Goal: Task Accomplishment & Management: Use online tool/utility

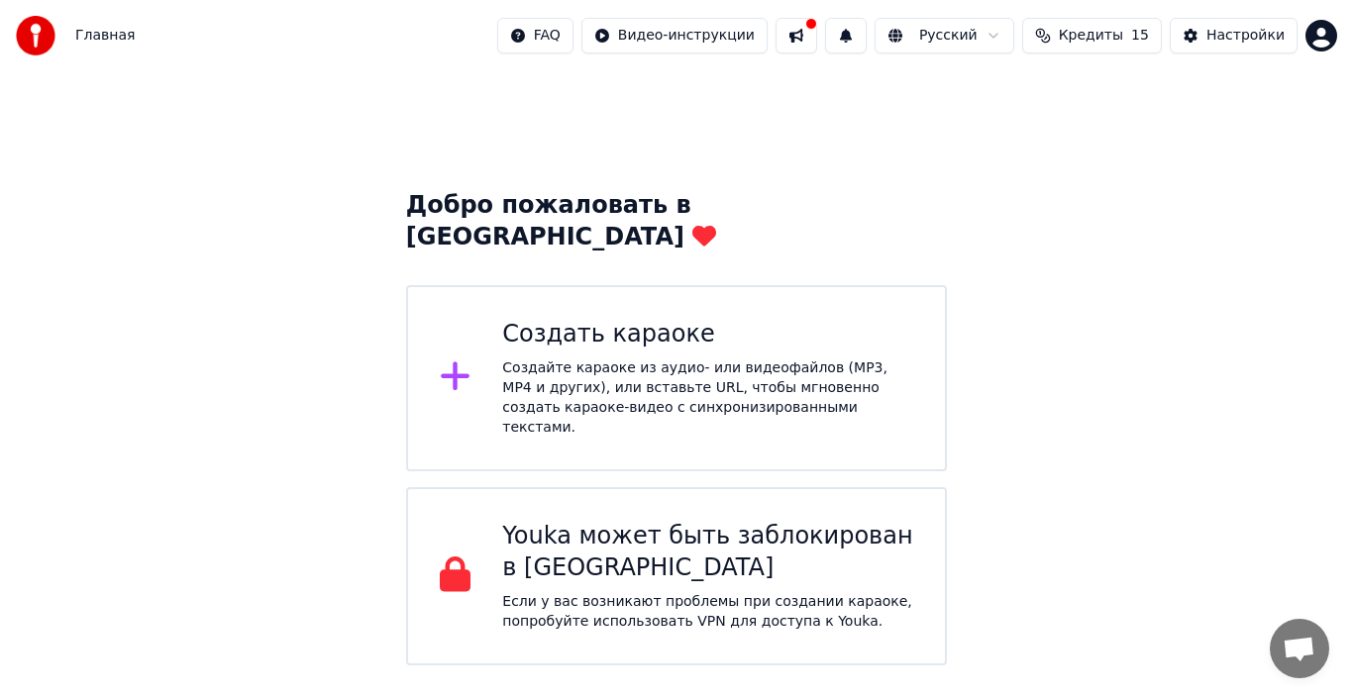
click at [611, 319] on div "Создать караоке" at bounding box center [707, 335] width 411 height 32
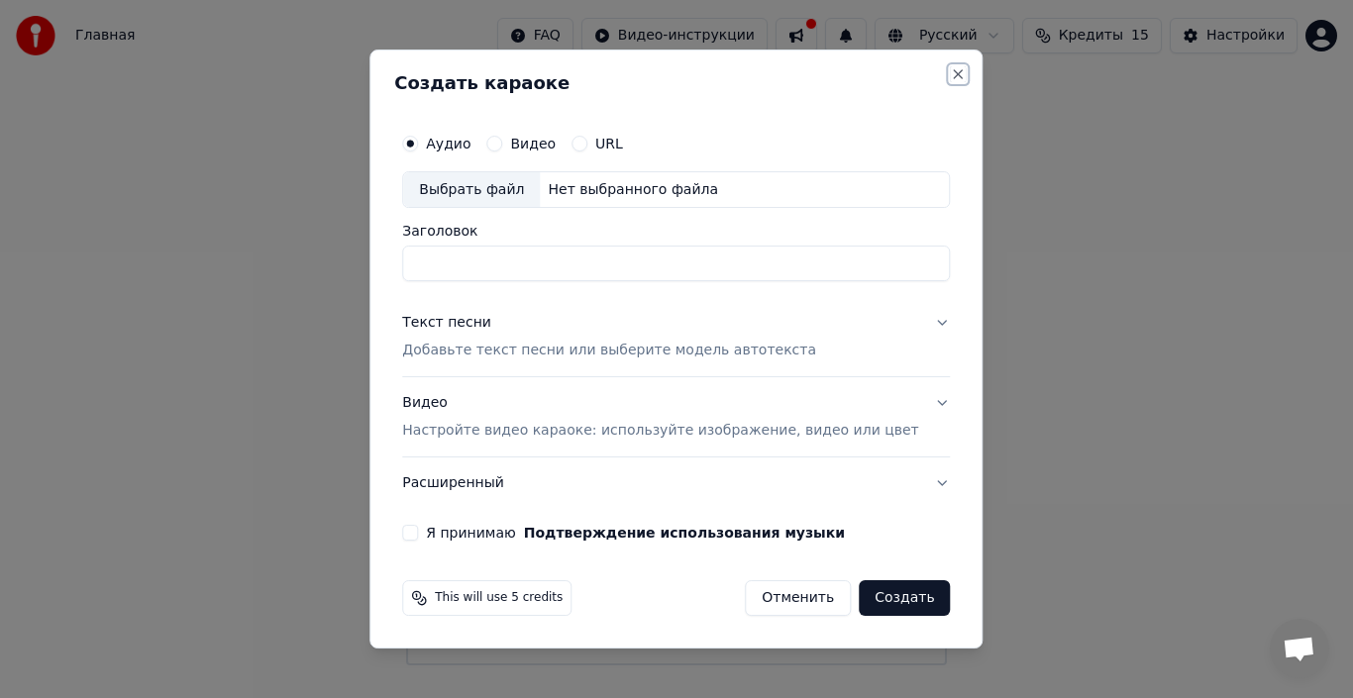
click at [951, 69] on button "Close" at bounding box center [959, 74] width 16 height 16
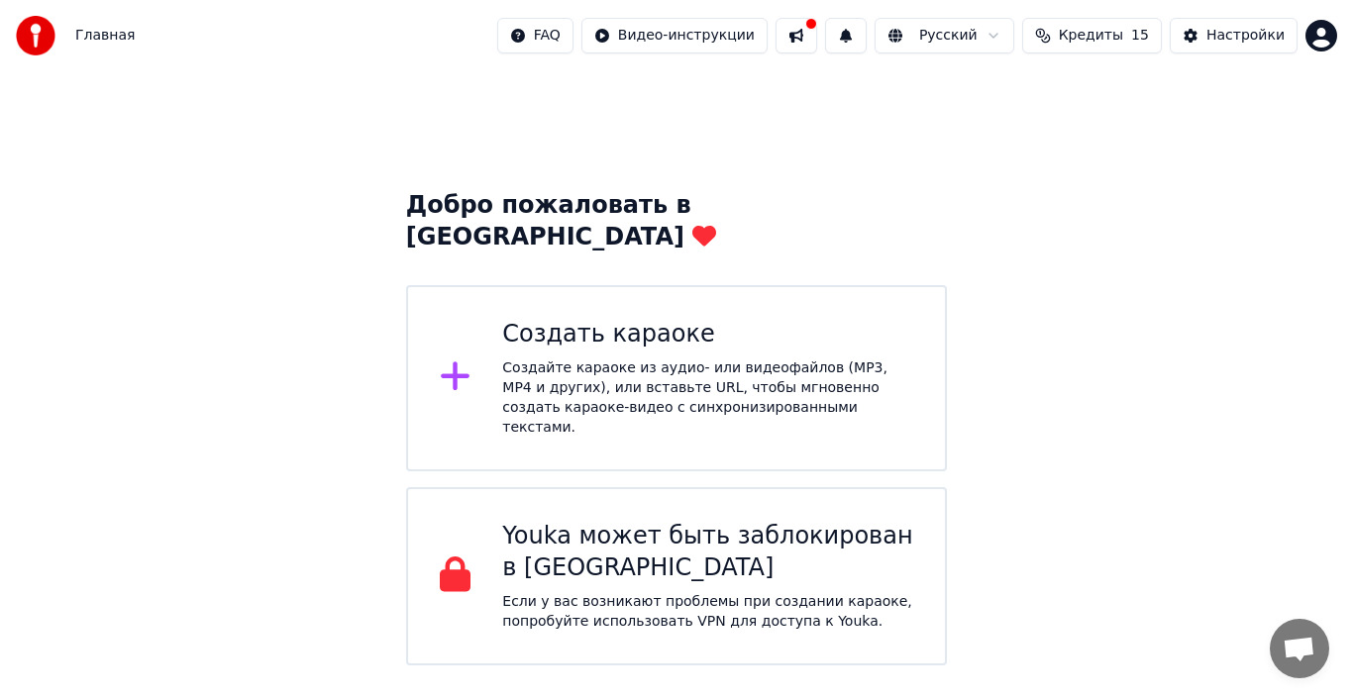
click at [703, 40] on html "Главная FAQ Видео-инструкции Русский Кредиты 15 Настройки Добро пожаловать в Yo…" at bounding box center [676, 333] width 1353 height 666
click at [889, 72] on html "Главная FAQ Видео-инструкции Русский Кредиты 15 Настройки Добро пожаловать в Yo…" at bounding box center [676, 333] width 1353 height 666
click at [1115, 36] on span "Кредиты" at bounding box center [1091, 36] width 64 height 20
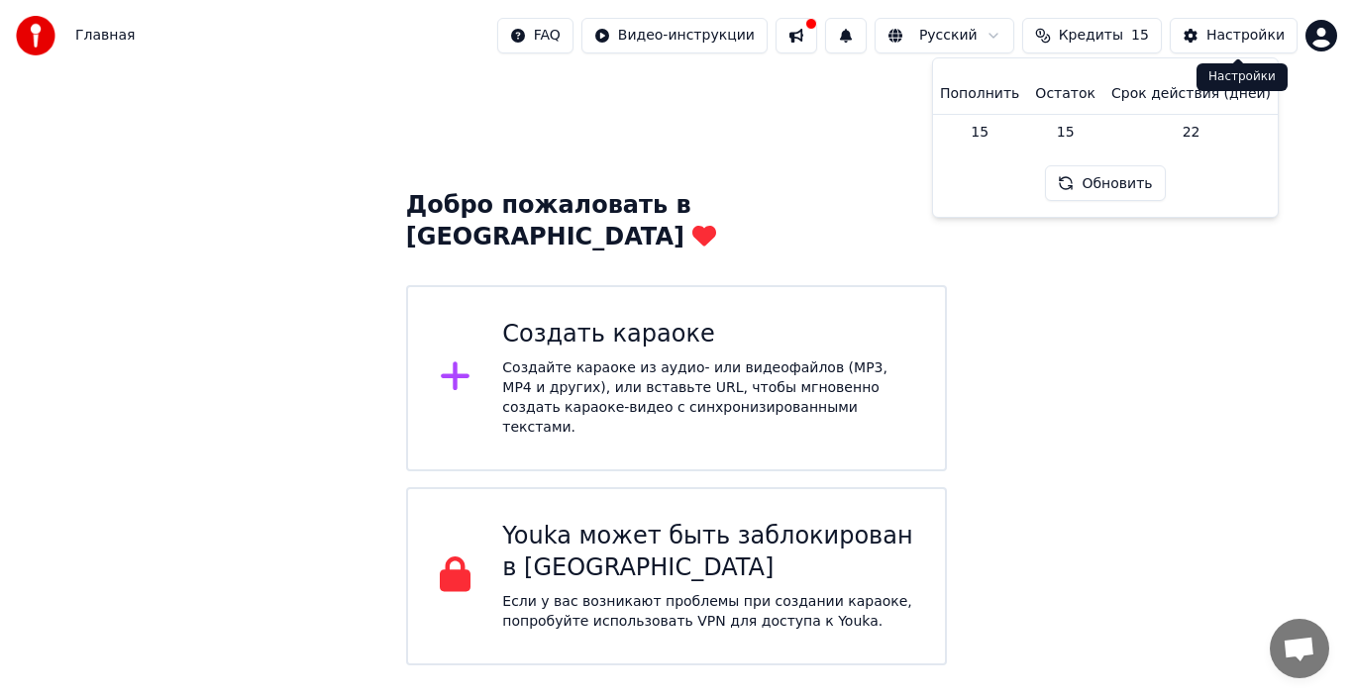
click at [1241, 33] on div "Настройки" at bounding box center [1246, 36] width 78 height 20
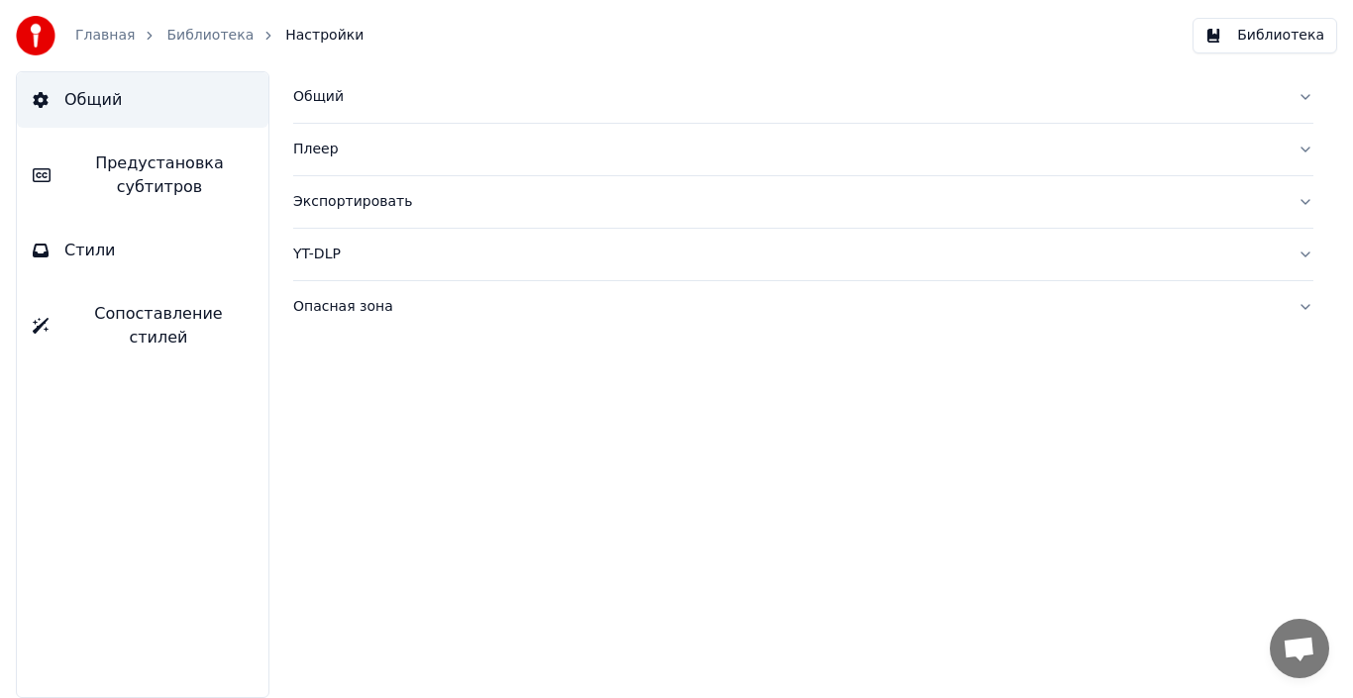
click at [313, 35] on span "Настройки" at bounding box center [324, 36] width 78 height 20
click at [186, 99] on button "Общий" at bounding box center [143, 99] width 252 height 55
click at [1253, 38] on button "Библиотека" at bounding box center [1265, 36] width 145 height 36
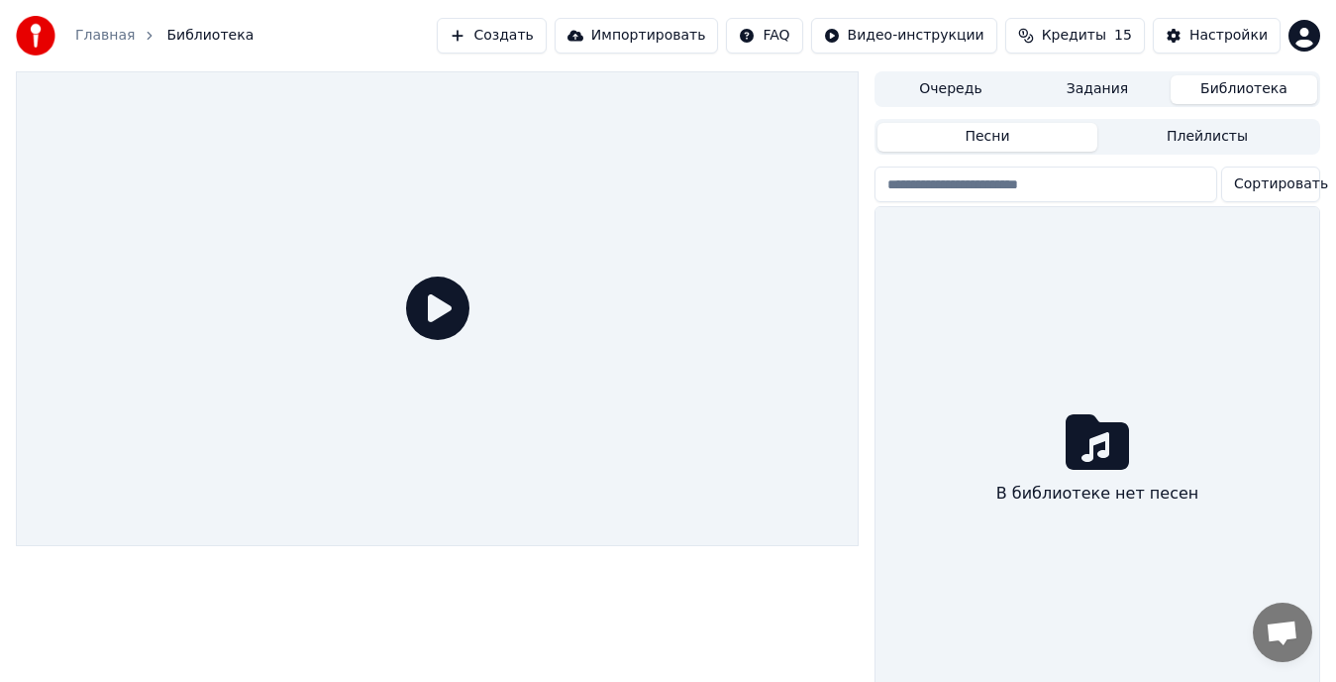
click at [546, 38] on button "Создать" at bounding box center [491, 36] width 109 height 36
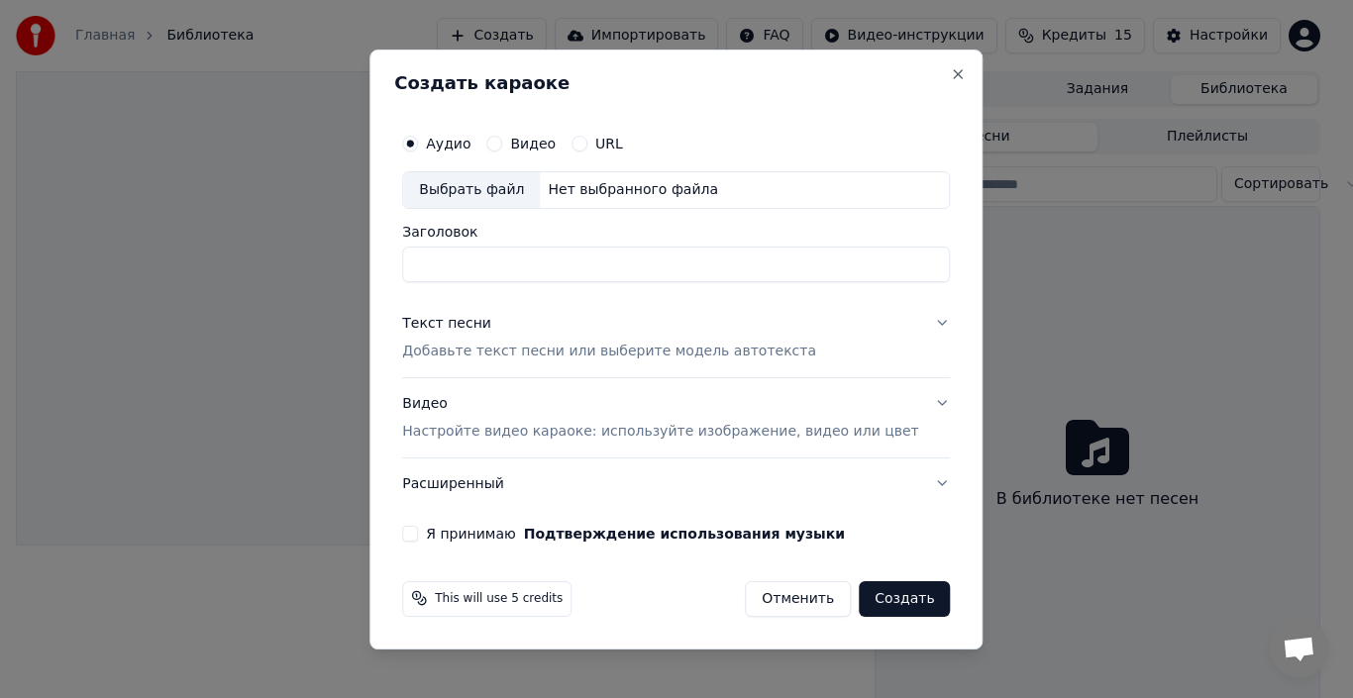
drag, startPoint x: 804, startPoint y: 603, endPoint x: 794, endPoint y: 596, distance: 12.1
click at [802, 603] on button "Отменить" at bounding box center [798, 598] width 106 height 36
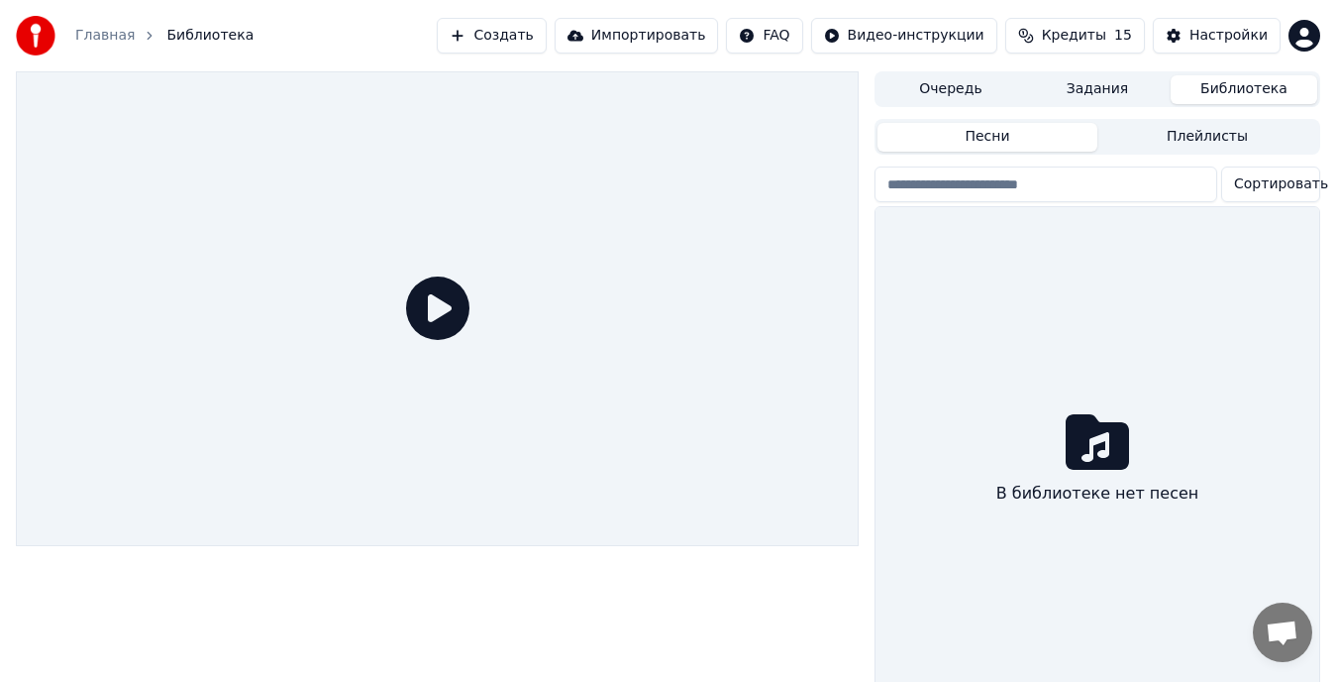
click at [545, 39] on button "Создать" at bounding box center [491, 36] width 109 height 36
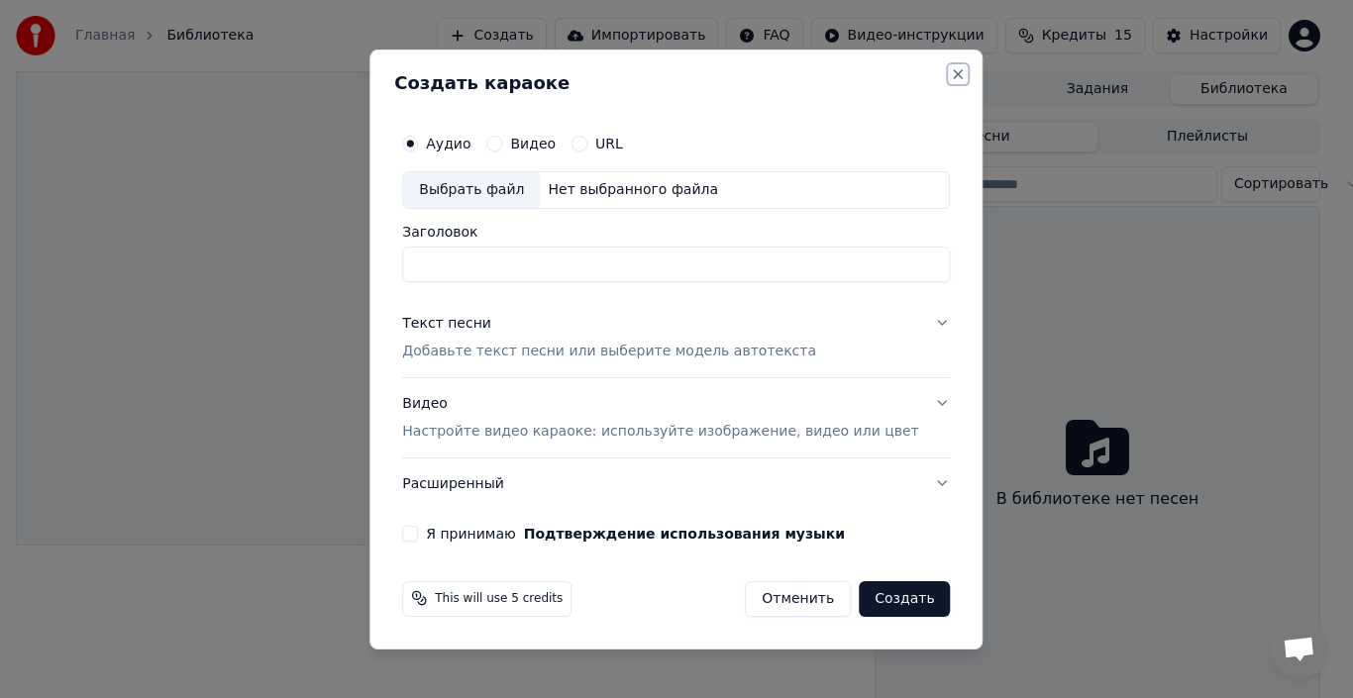
click at [951, 79] on button "Close" at bounding box center [959, 74] width 16 height 16
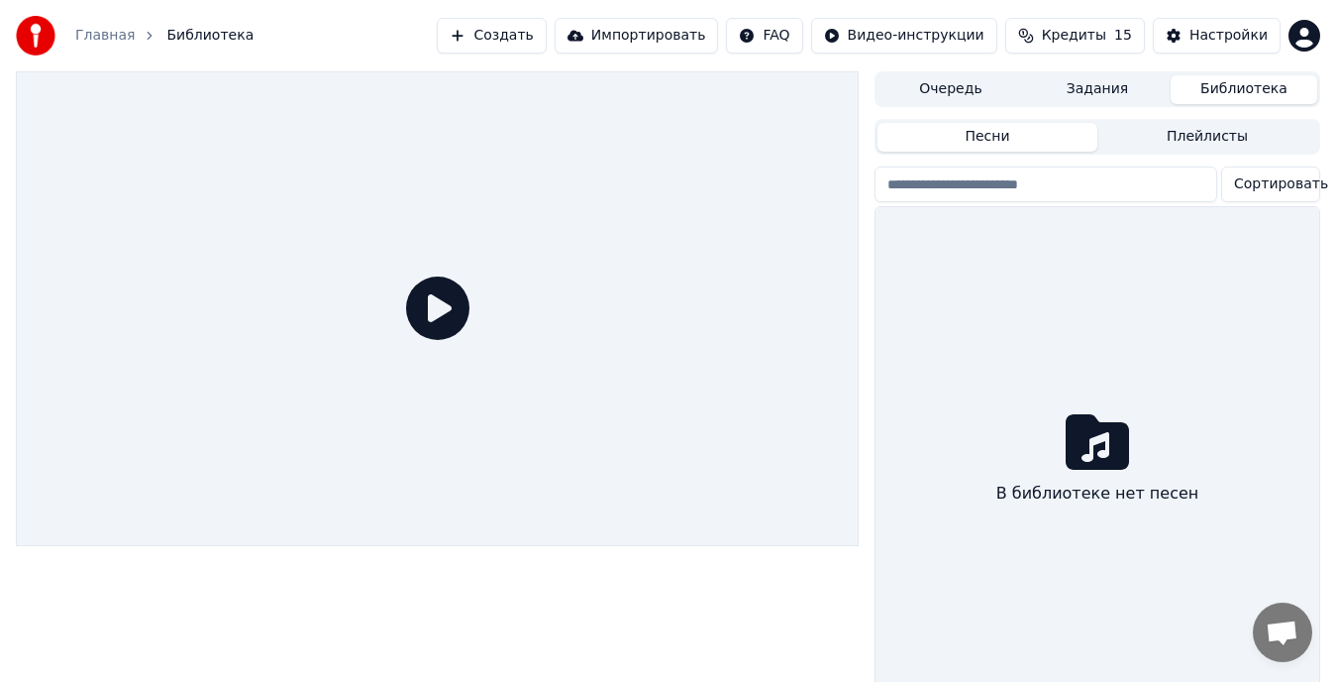
click at [976, 29] on html "Главная Библиотека Создать Импортировать FAQ Видео-инструкции Кредиты 15 Настро…" at bounding box center [668, 341] width 1336 height 682
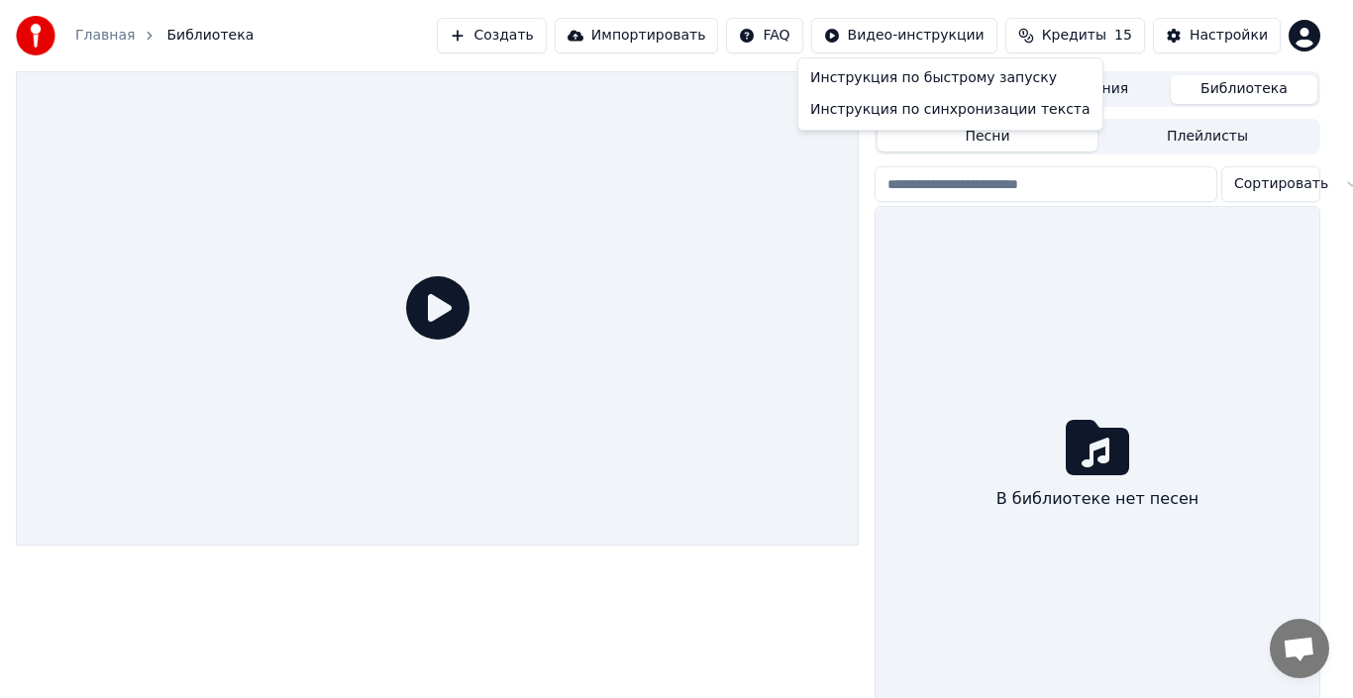
click at [438, 314] on html "Главная Библиотека Создать Импортировать FAQ Видео-инструкции Кредиты 15 Настро…" at bounding box center [676, 349] width 1353 height 698
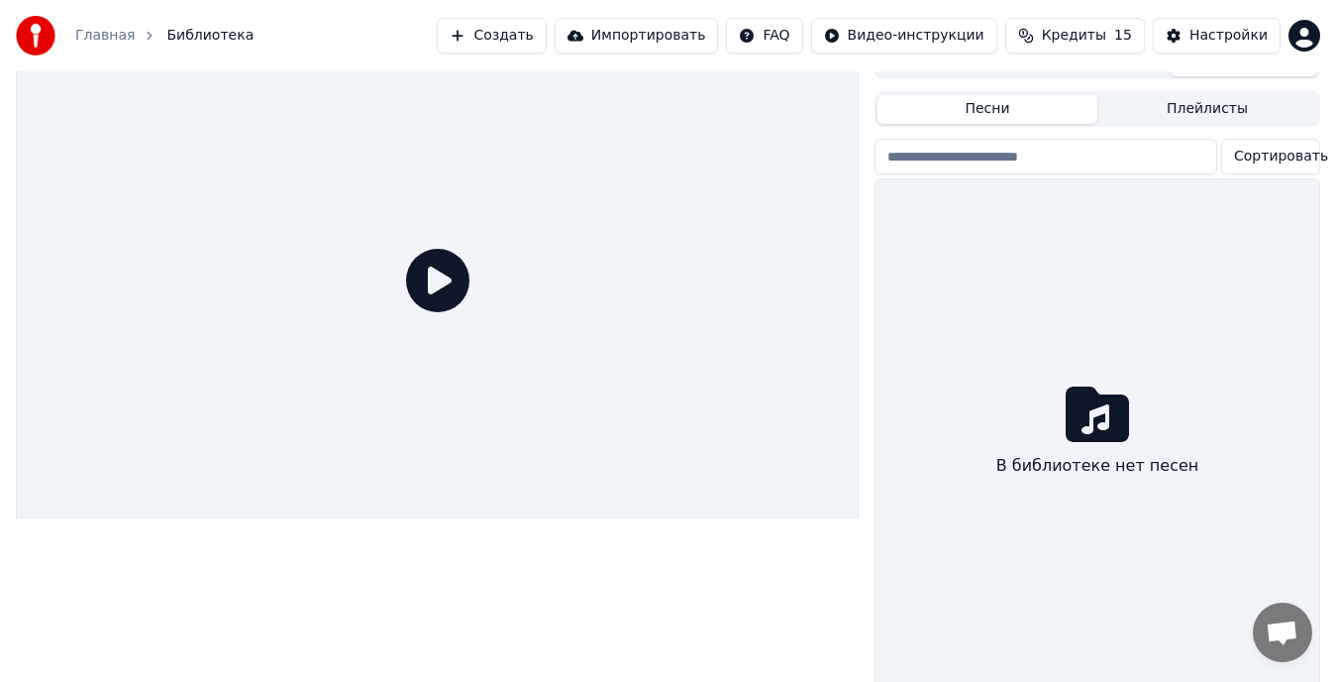
scroll to position [49, 0]
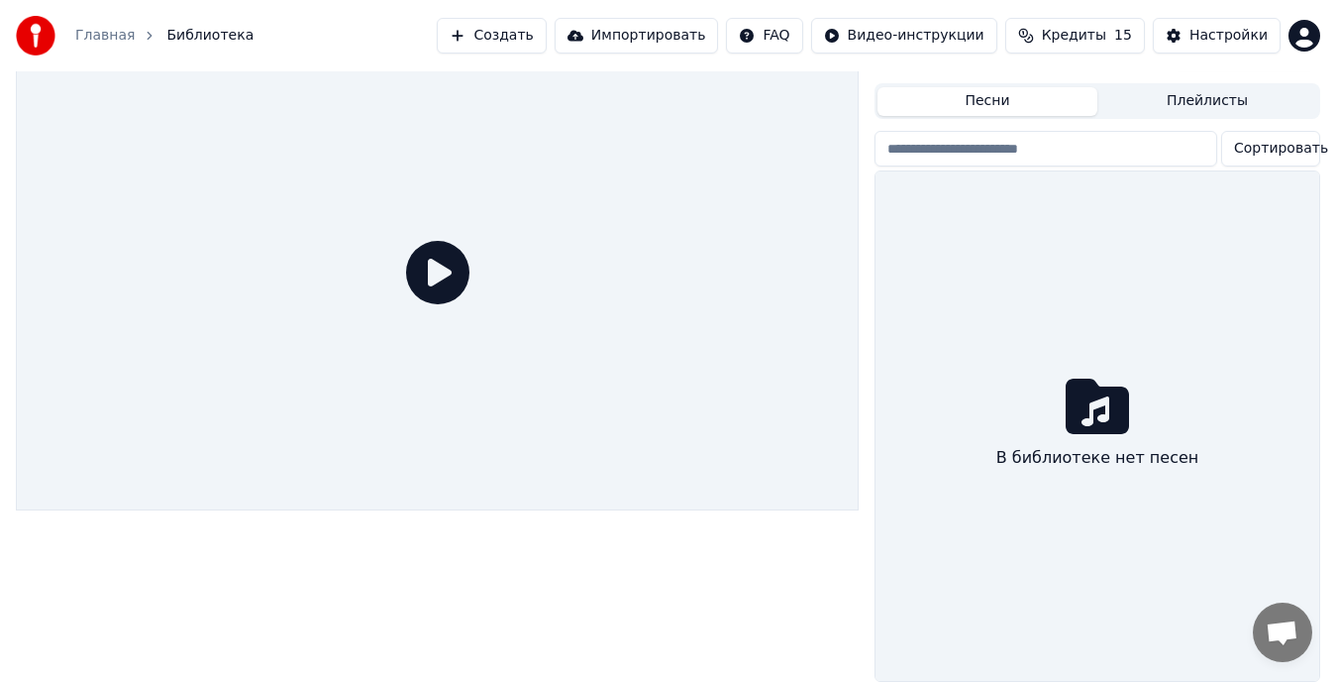
click at [427, 260] on icon at bounding box center [437, 272] width 63 height 63
click at [565, 296] on div at bounding box center [437, 273] width 843 height 474
click at [966, 102] on button "Песни" at bounding box center [988, 101] width 220 height 29
click at [978, 87] on button "Песни" at bounding box center [988, 101] width 220 height 29
click at [984, 92] on button "Песни" at bounding box center [988, 101] width 220 height 29
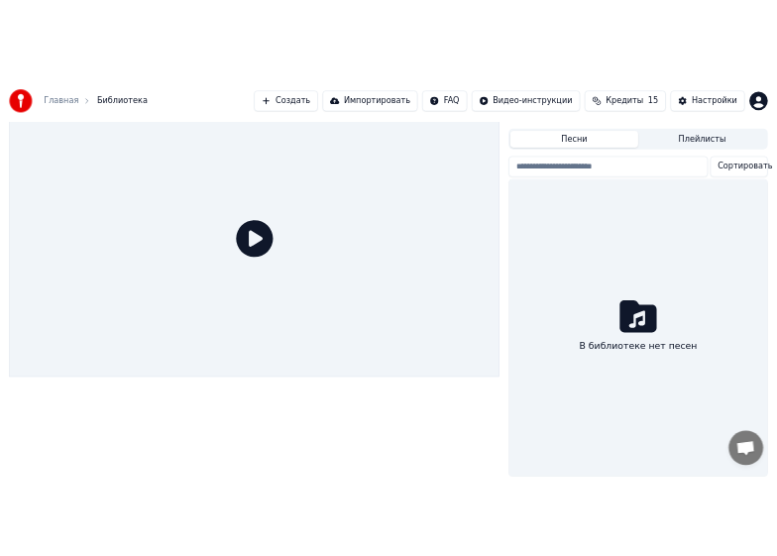
scroll to position [27, 0]
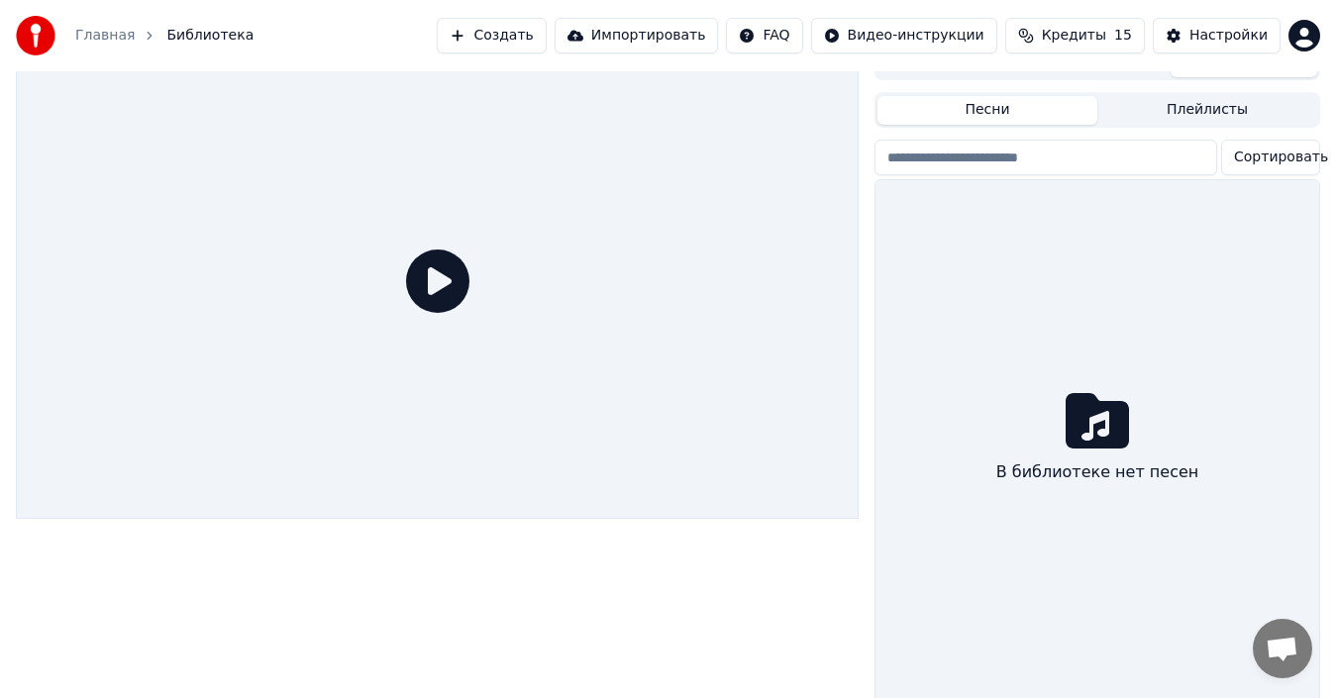
click at [1209, 90] on div "Песни Плейлисты Сортировать В библиотеке нет песен" at bounding box center [1098, 395] width 446 height 615
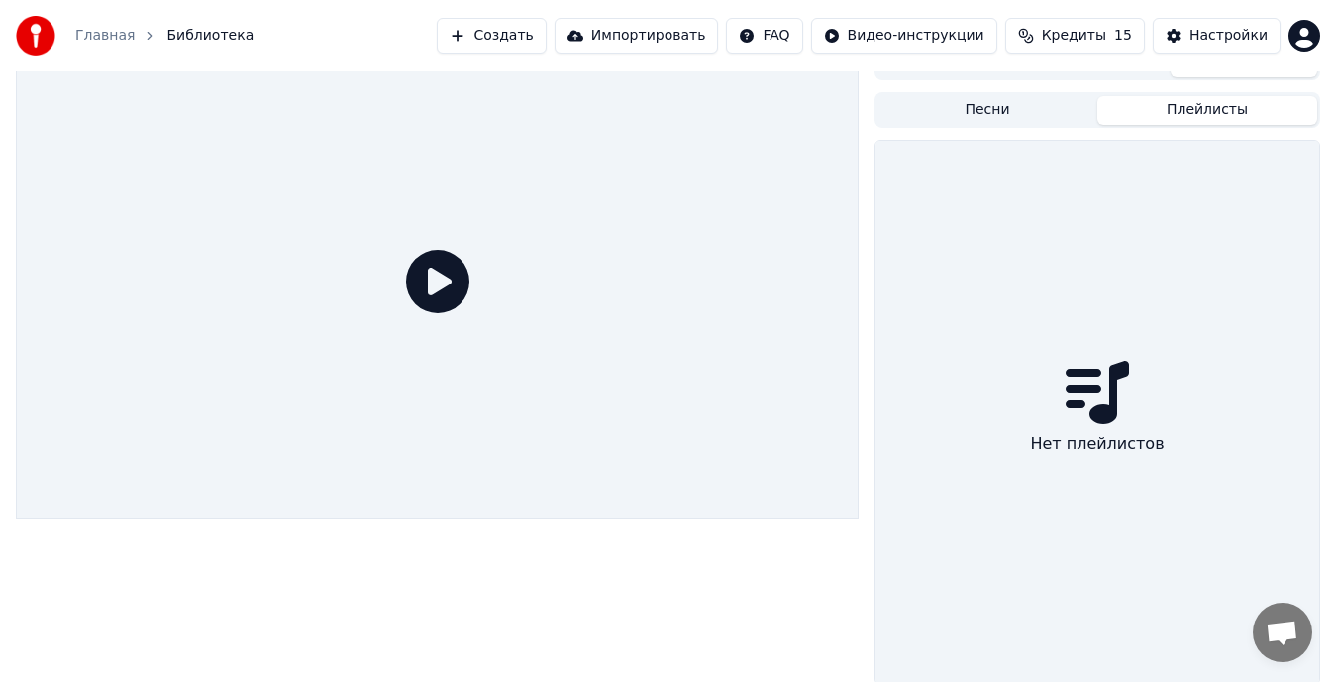
click at [1003, 107] on button "Песни" at bounding box center [988, 110] width 220 height 29
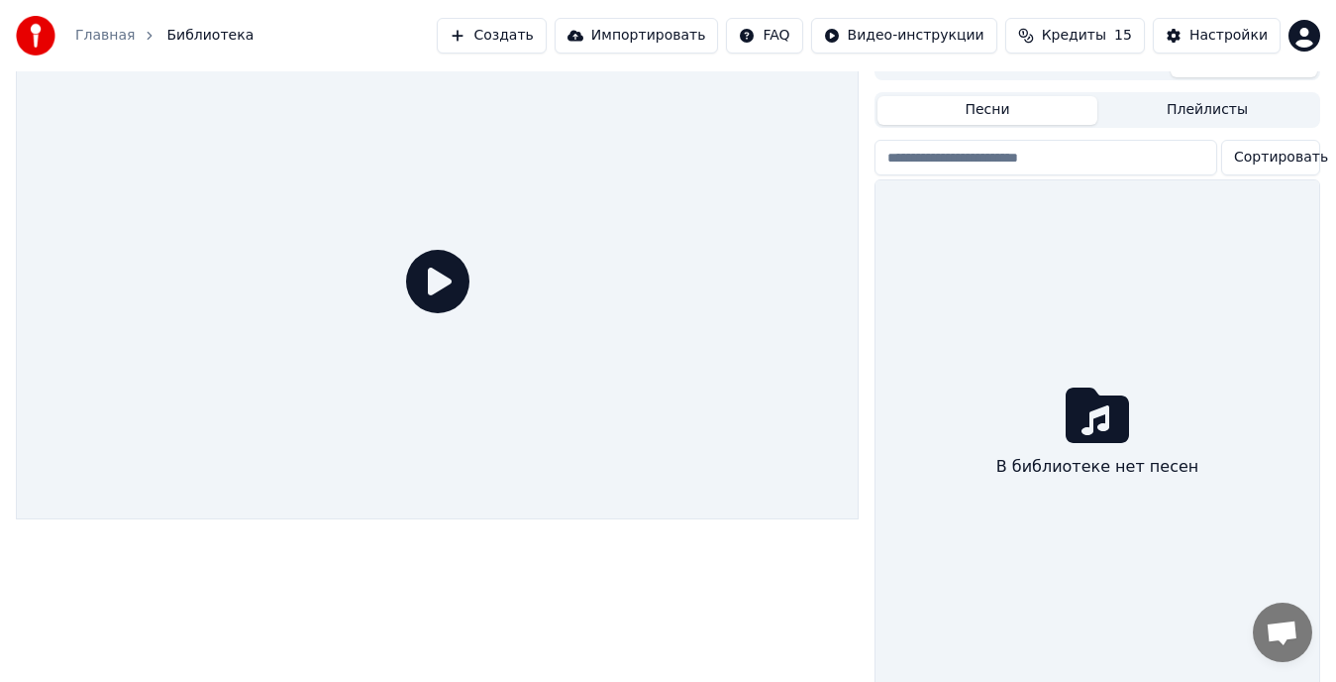
click at [668, 31] on button "Импортировать" at bounding box center [637, 36] width 164 height 36
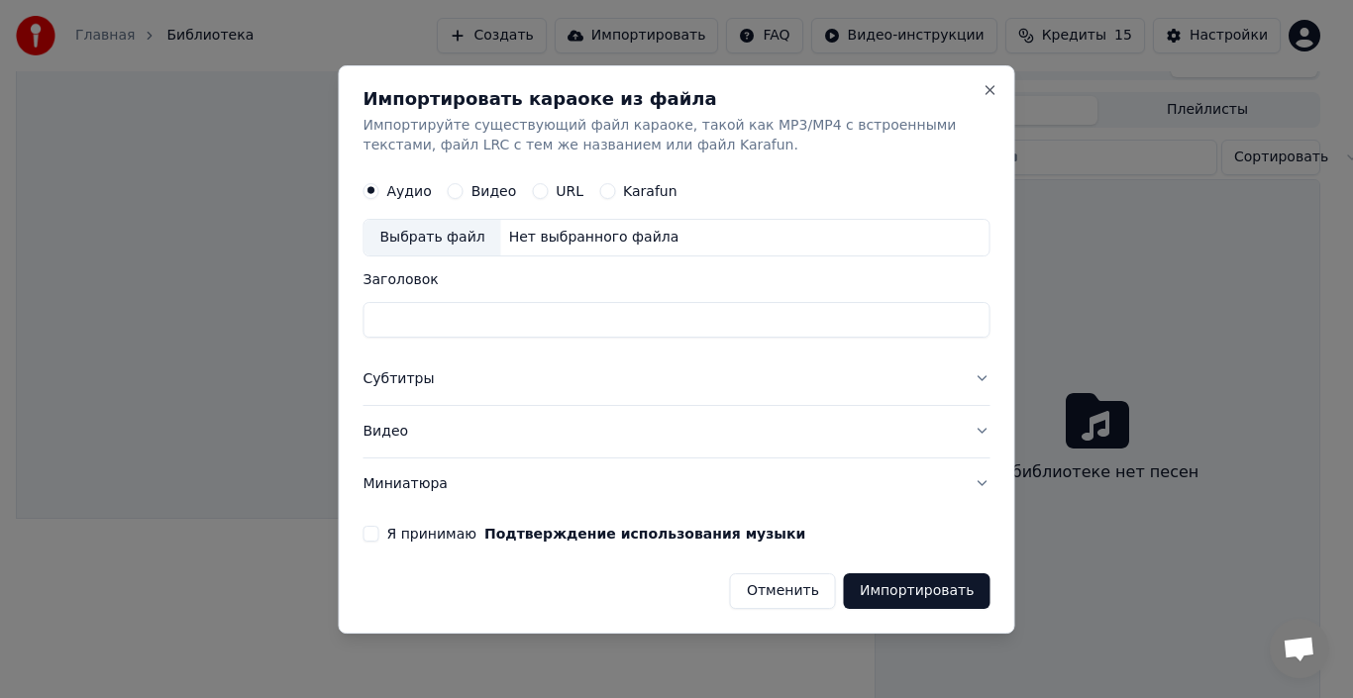
click at [406, 317] on input "Заголовок" at bounding box center [677, 320] width 627 height 36
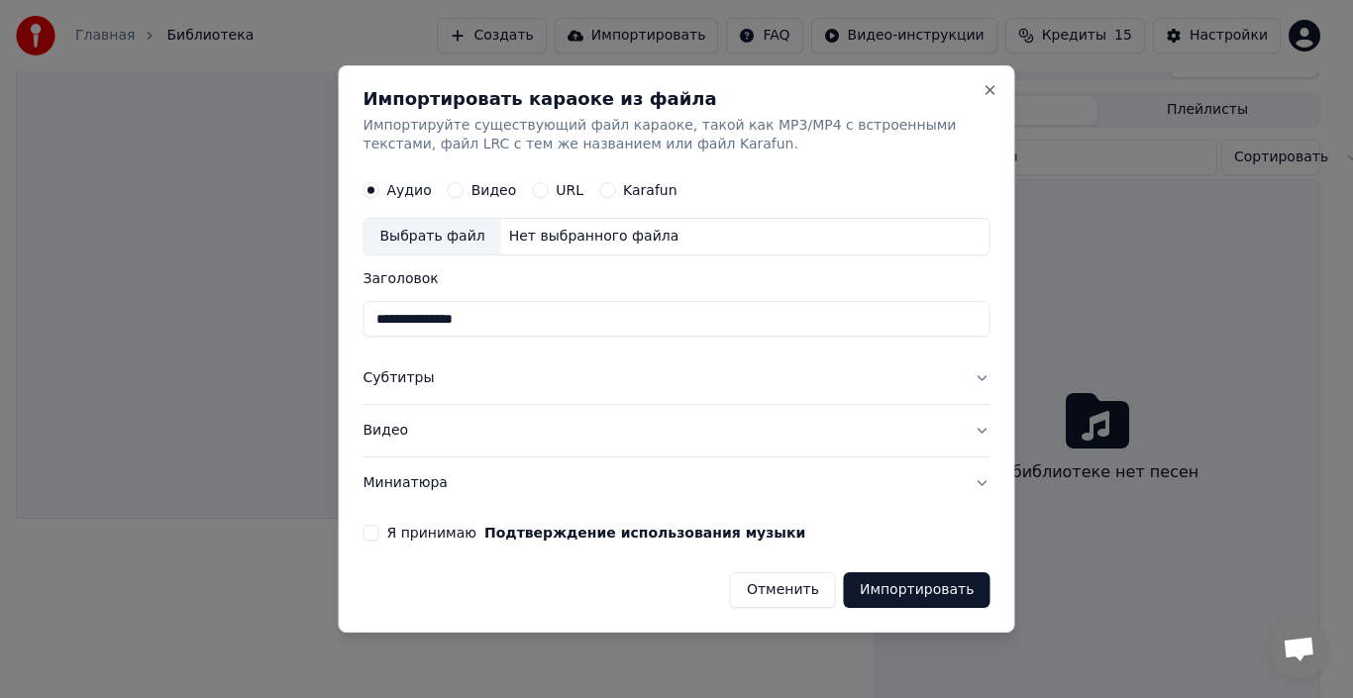
type input "**********"
click at [484, 526] on button "Подтверждение использования музыки" at bounding box center [644, 533] width 321 height 14
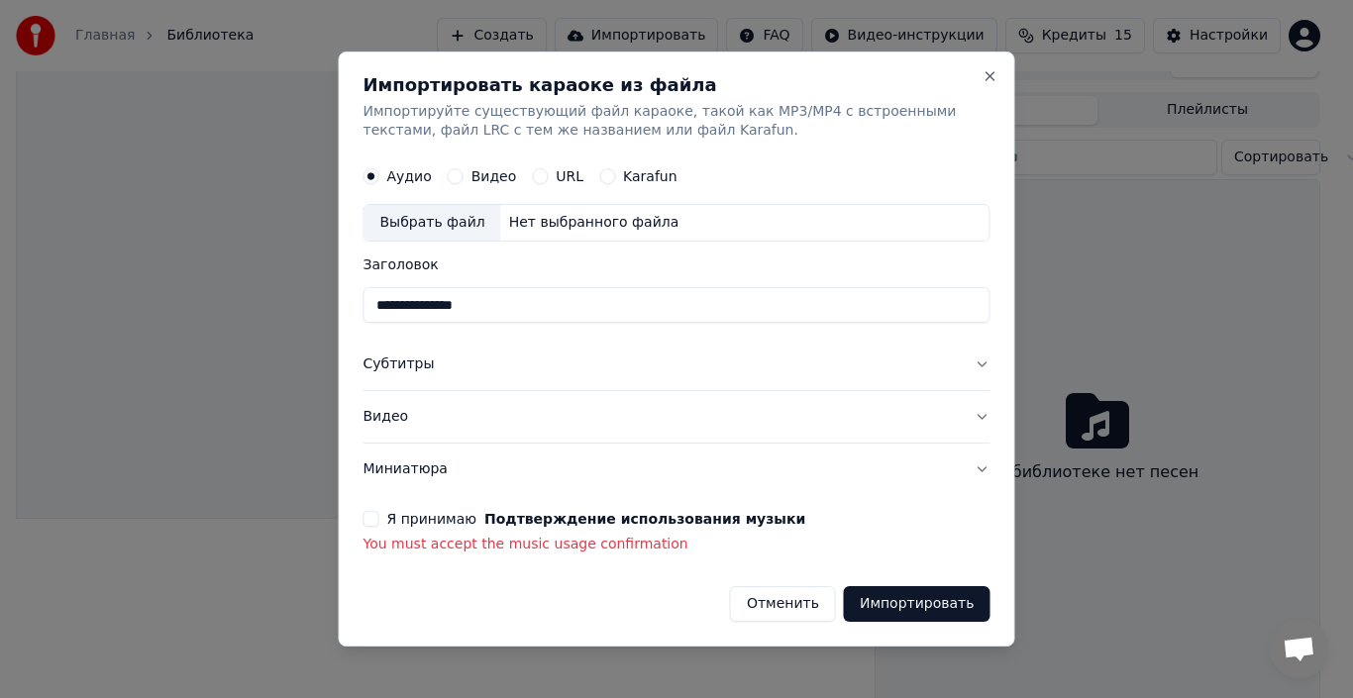
click at [925, 600] on button "Импортировать" at bounding box center [917, 604] width 147 height 36
click at [417, 224] on div "Выбрать файл" at bounding box center [433, 224] width 137 height 36
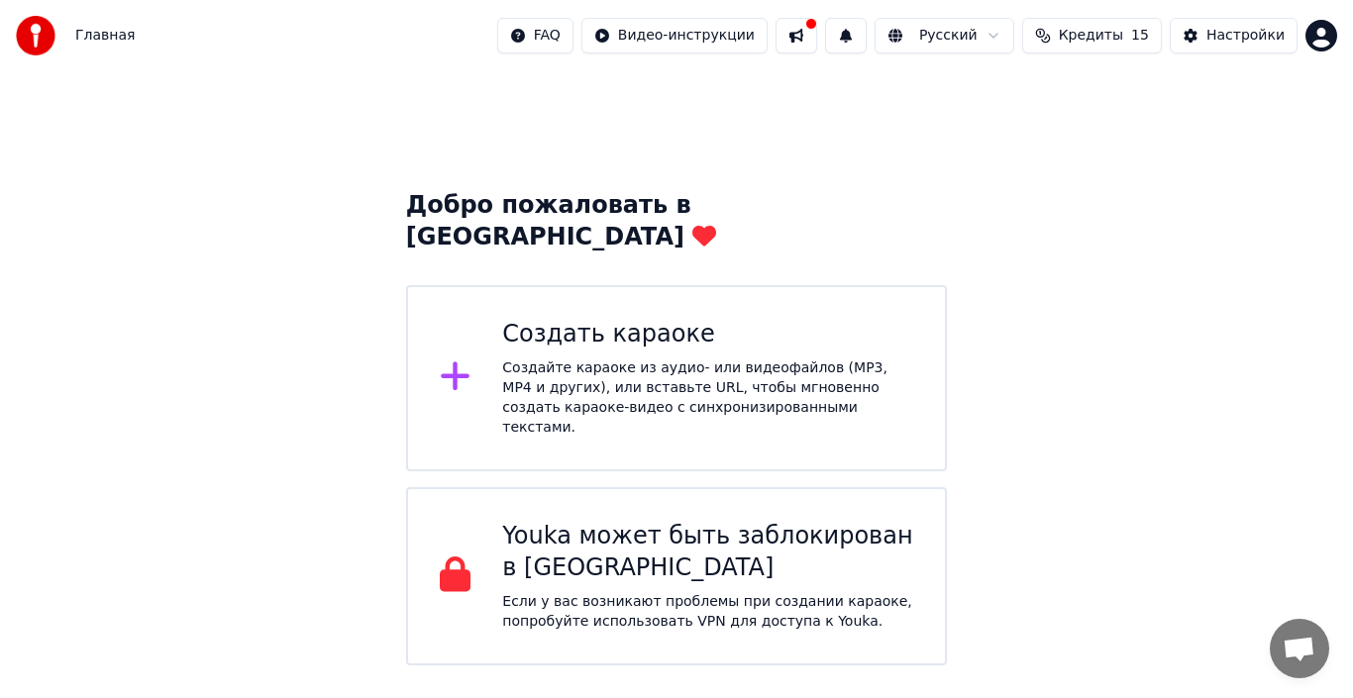
click at [577, 319] on div "Создать караоке" at bounding box center [707, 335] width 411 height 32
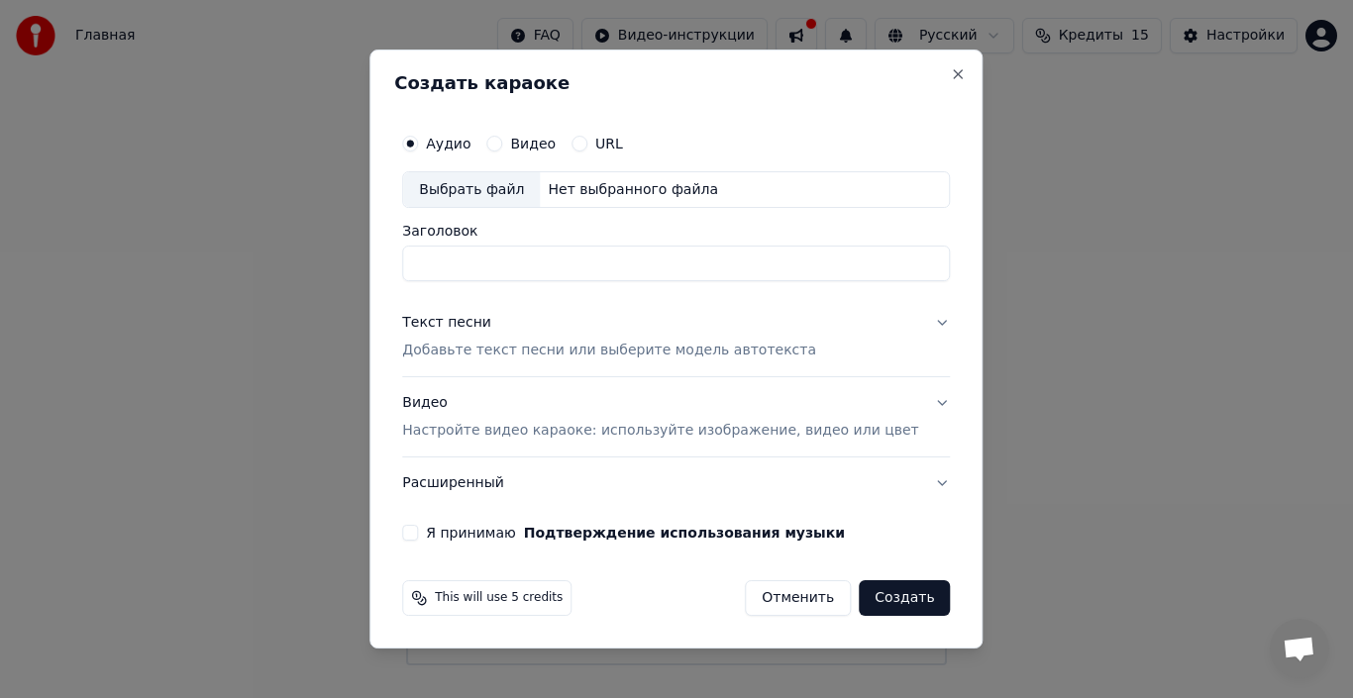
click at [496, 182] on div "Выбрать файл" at bounding box center [471, 190] width 137 height 36
type input "**********"
click at [881, 597] on button "Создать" at bounding box center [904, 598] width 91 height 36
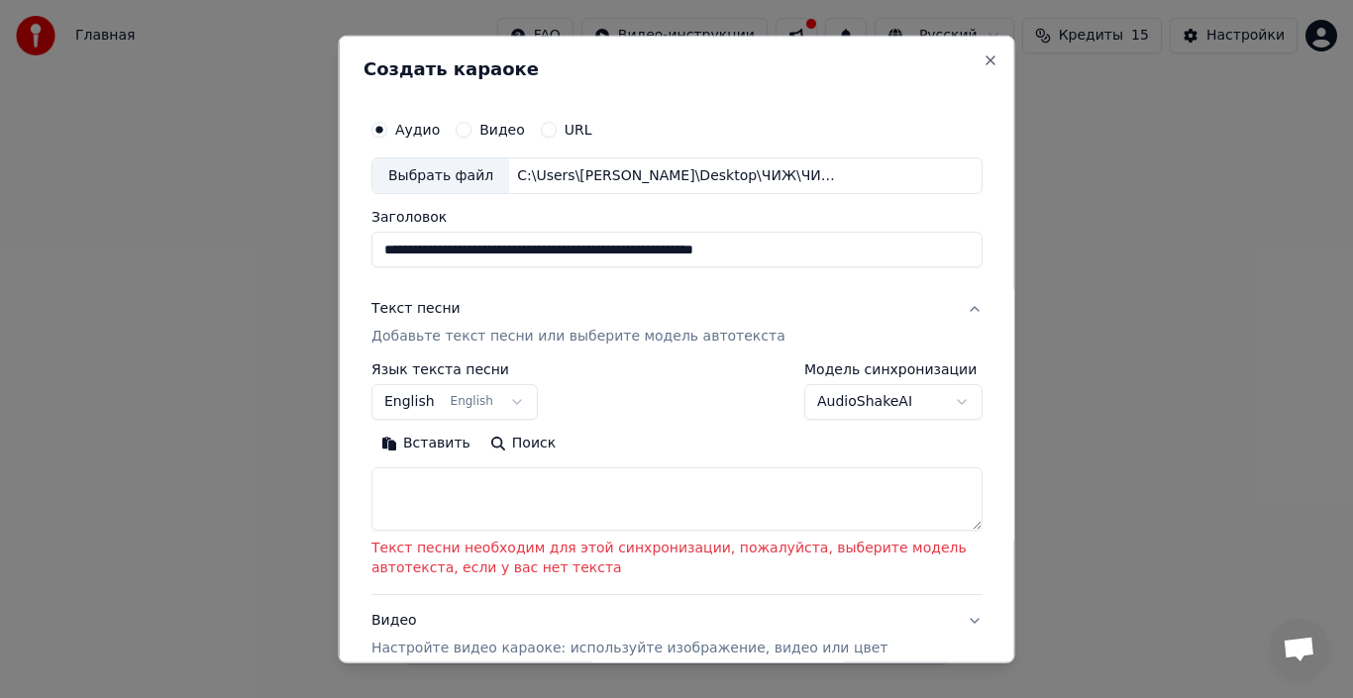
click at [506, 401] on button "English English" at bounding box center [454, 402] width 166 height 36
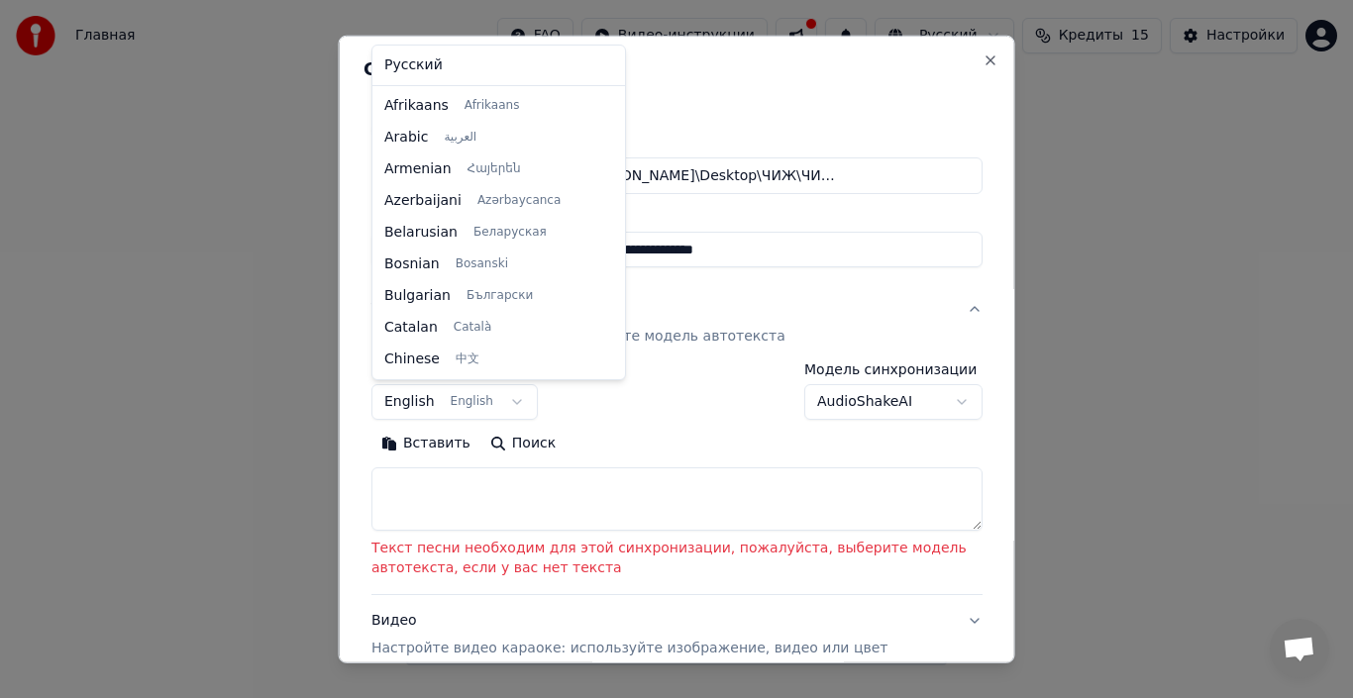
scroll to position [158, 0]
click at [506, 401] on body "**********" at bounding box center [676, 333] width 1353 height 666
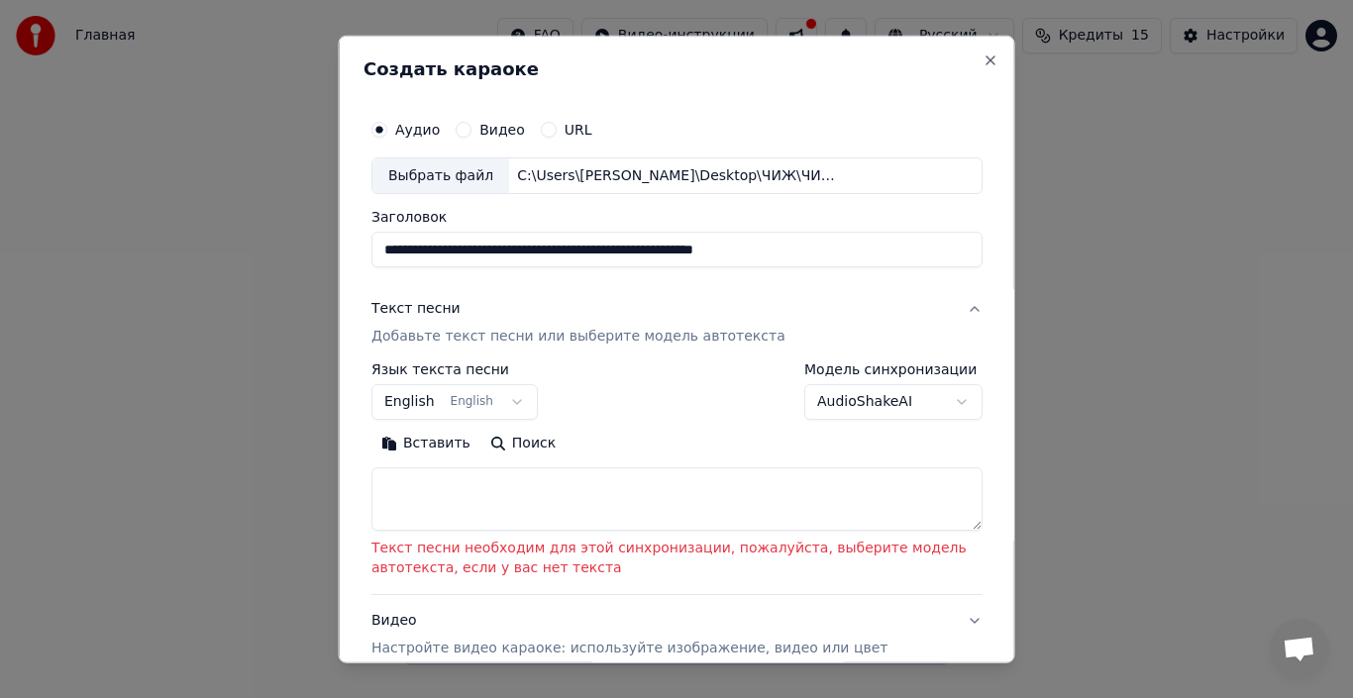
click at [506, 401] on body "**********" at bounding box center [676, 333] width 1353 height 666
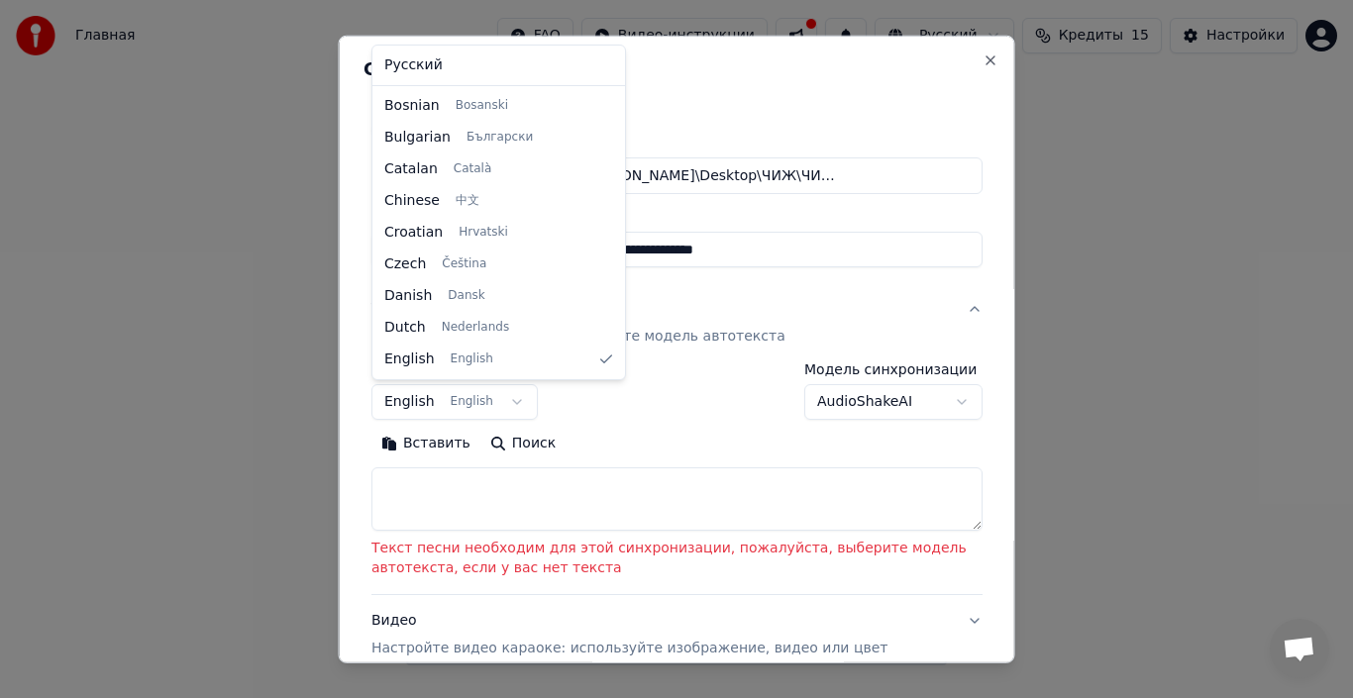
click at [613, 437] on body "**********" at bounding box center [676, 333] width 1353 height 666
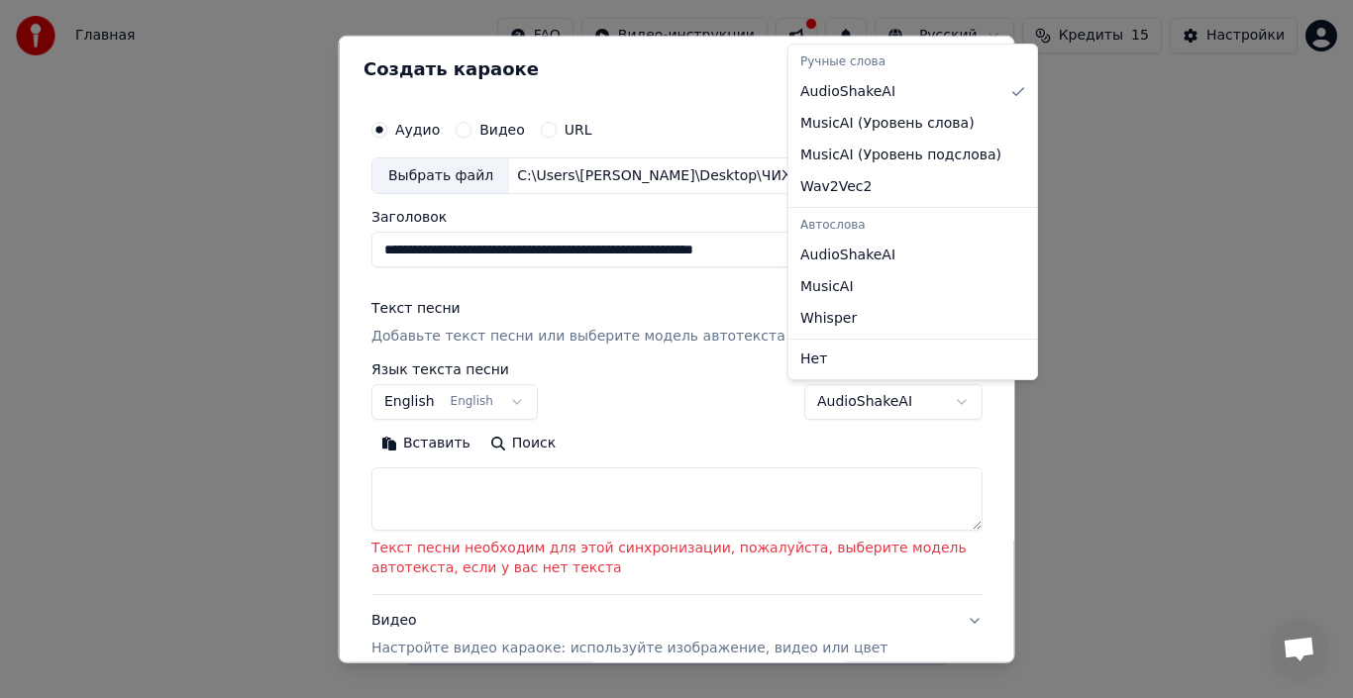
click at [946, 402] on body "**********" at bounding box center [676, 333] width 1353 height 666
click at [866, 400] on body "**********" at bounding box center [676, 333] width 1353 height 666
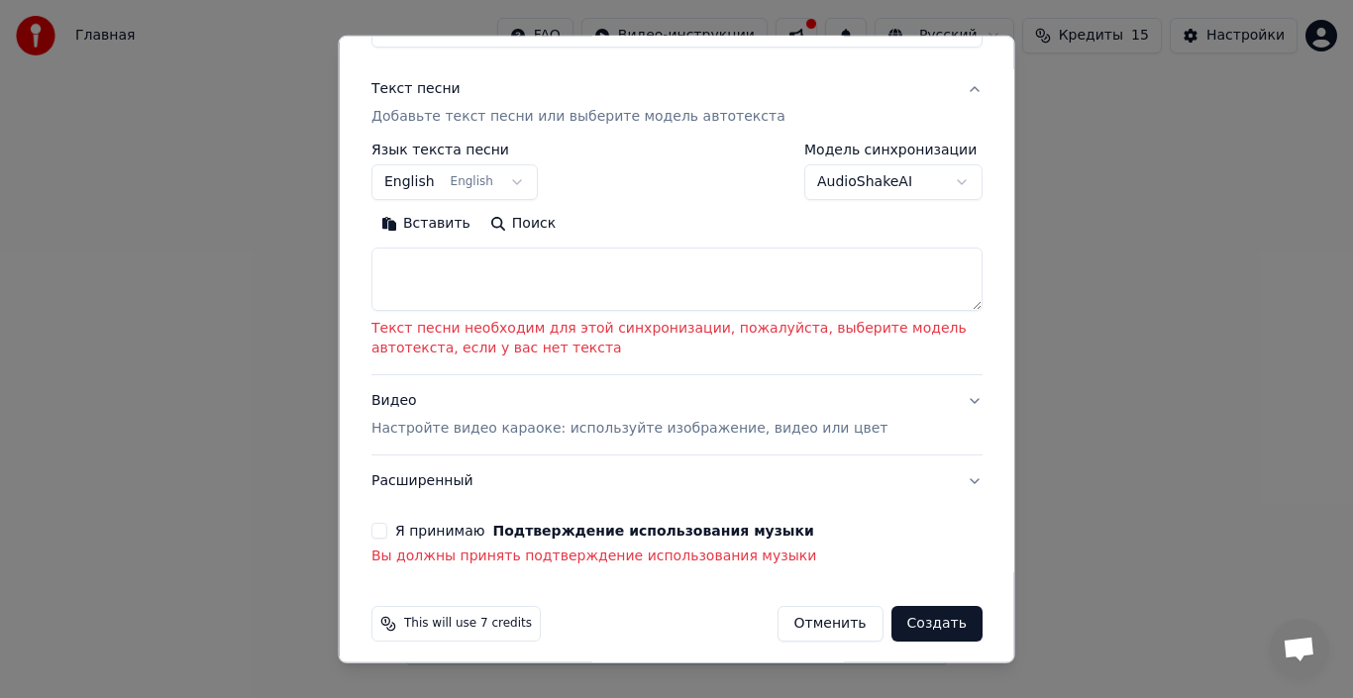
scroll to position [231, 0]
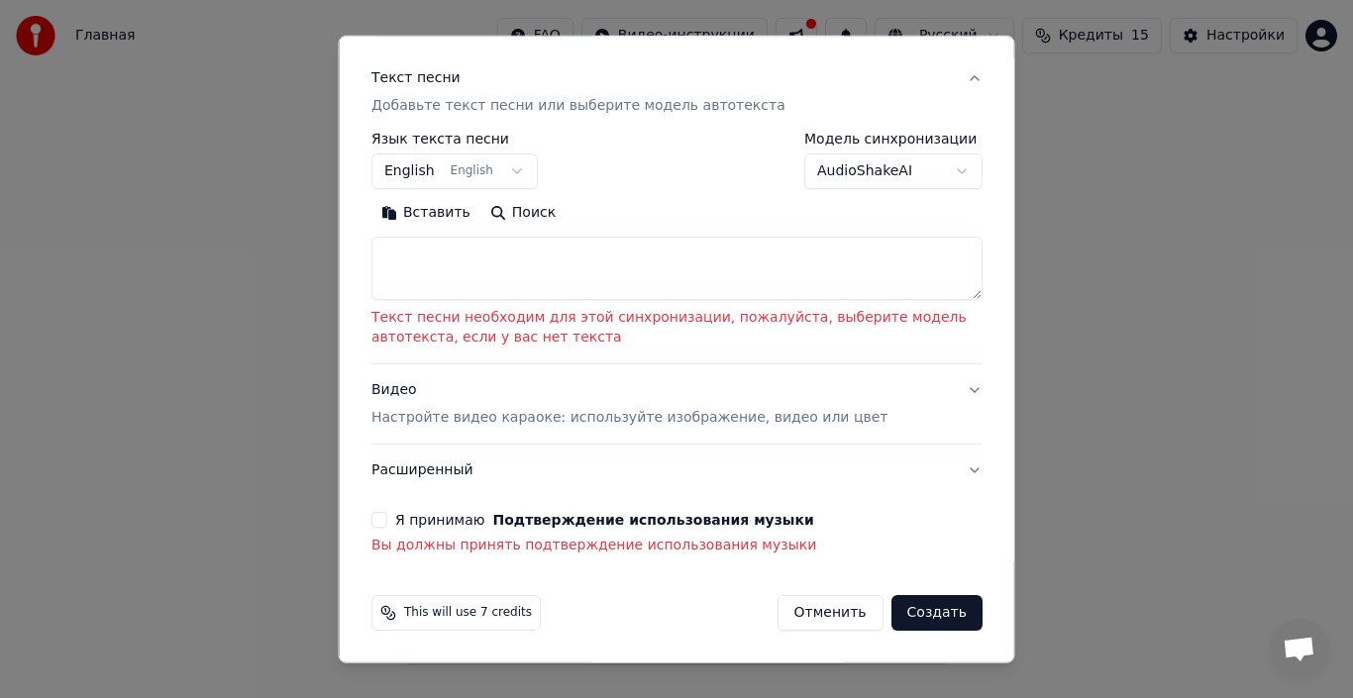
click at [915, 617] on button "Создать" at bounding box center [936, 613] width 91 height 36
click at [928, 612] on button "Создать" at bounding box center [936, 613] width 91 height 36
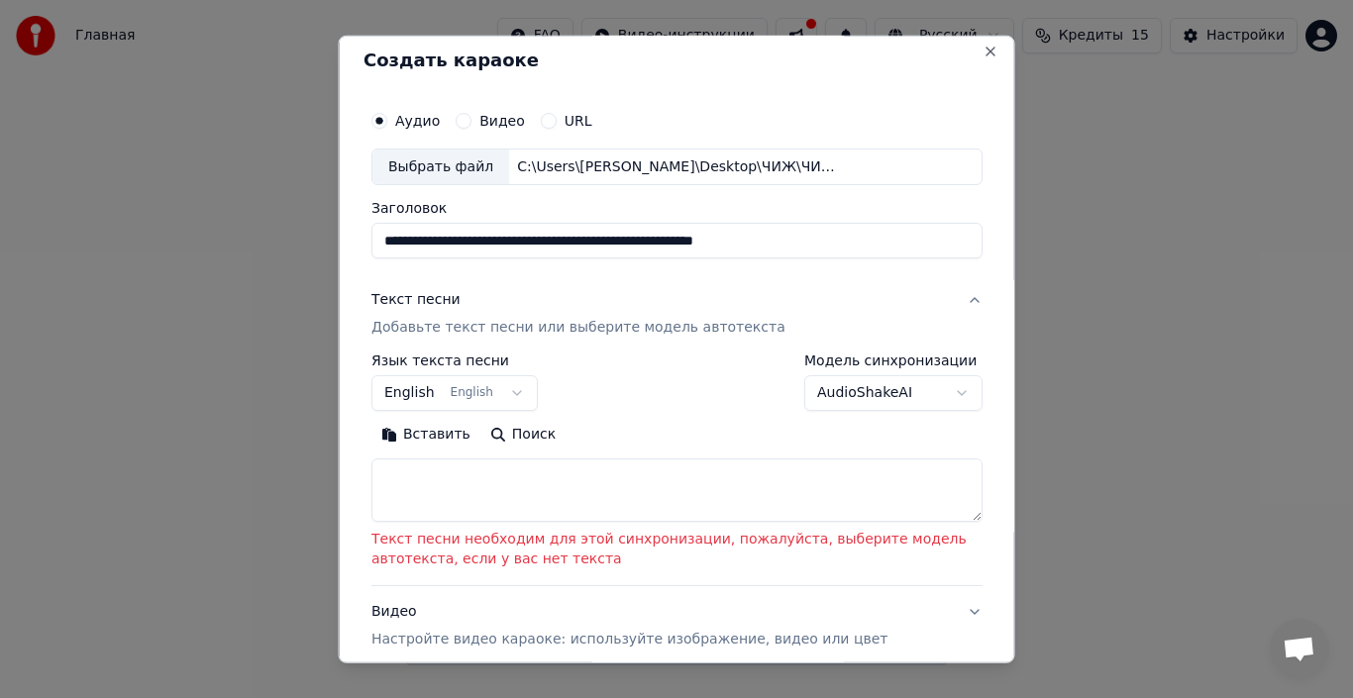
scroll to position [0, 0]
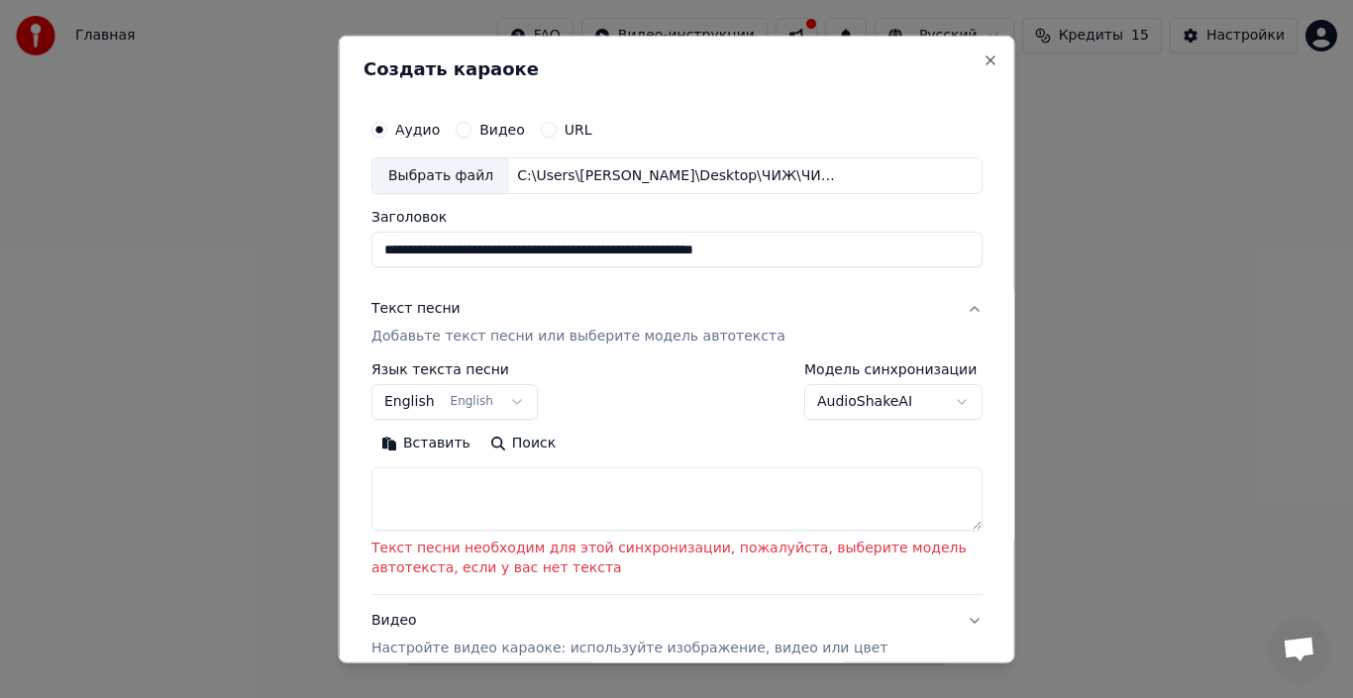
click at [546, 340] on p "Добавьте текст песни или выберите модель автотекста" at bounding box center [578, 337] width 414 height 20
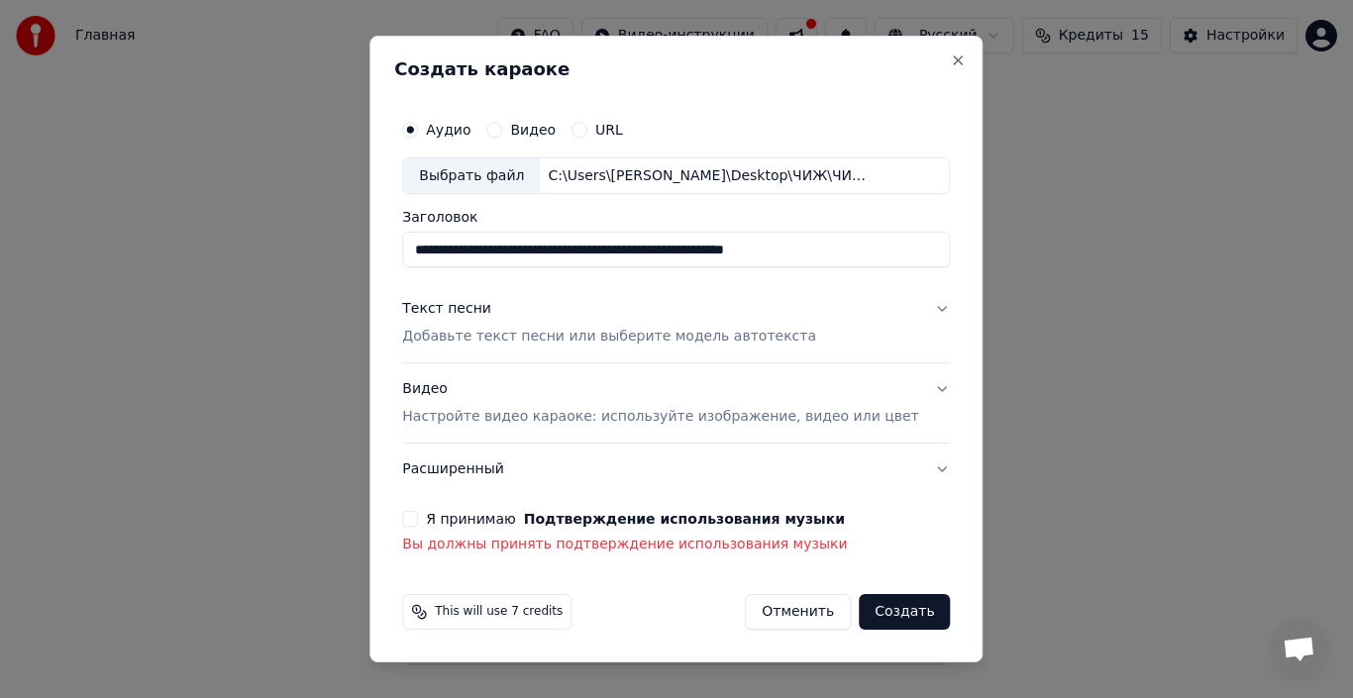
click at [917, 388] on button "Видео Настройте видео караоке: используйте изображение, видео или цвет" at bounding box center [676, 404] width 548 height 79
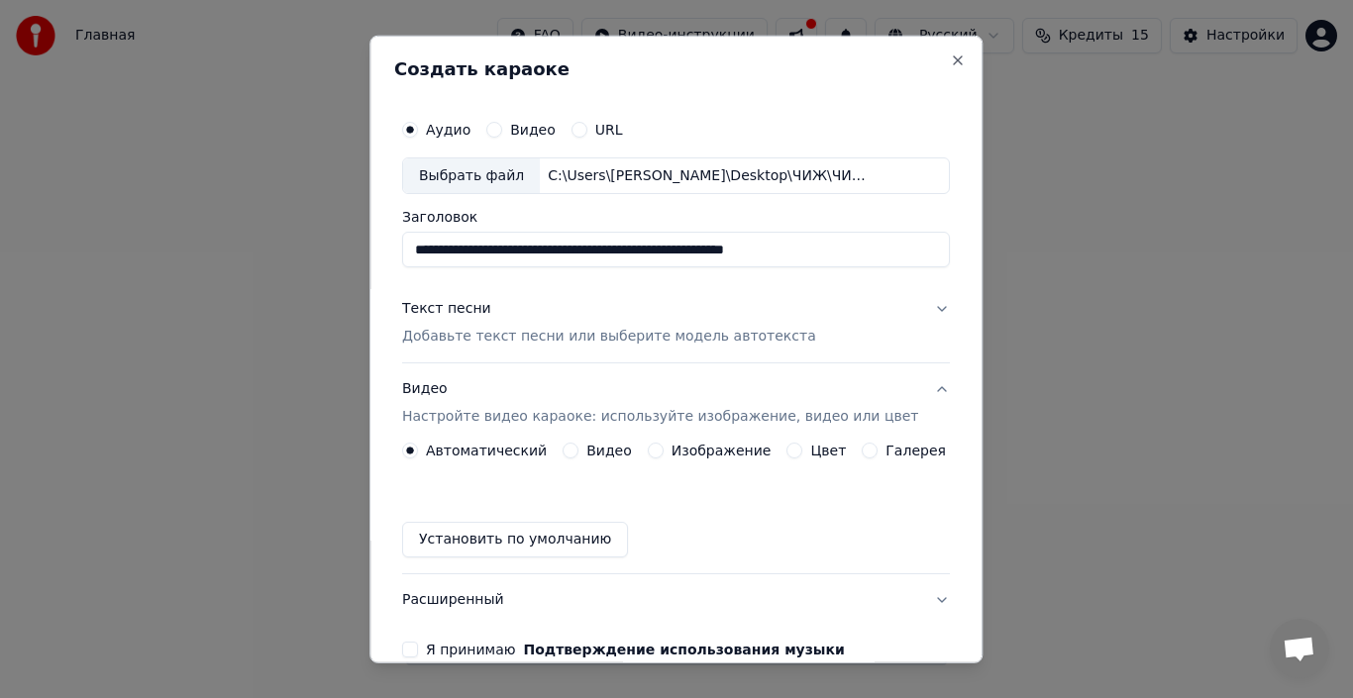
click at [916, 307] on button "Текст песни Добавьте текст песни или выберите модель автотекста" at bounding box center [676, 322] width 548 height 79
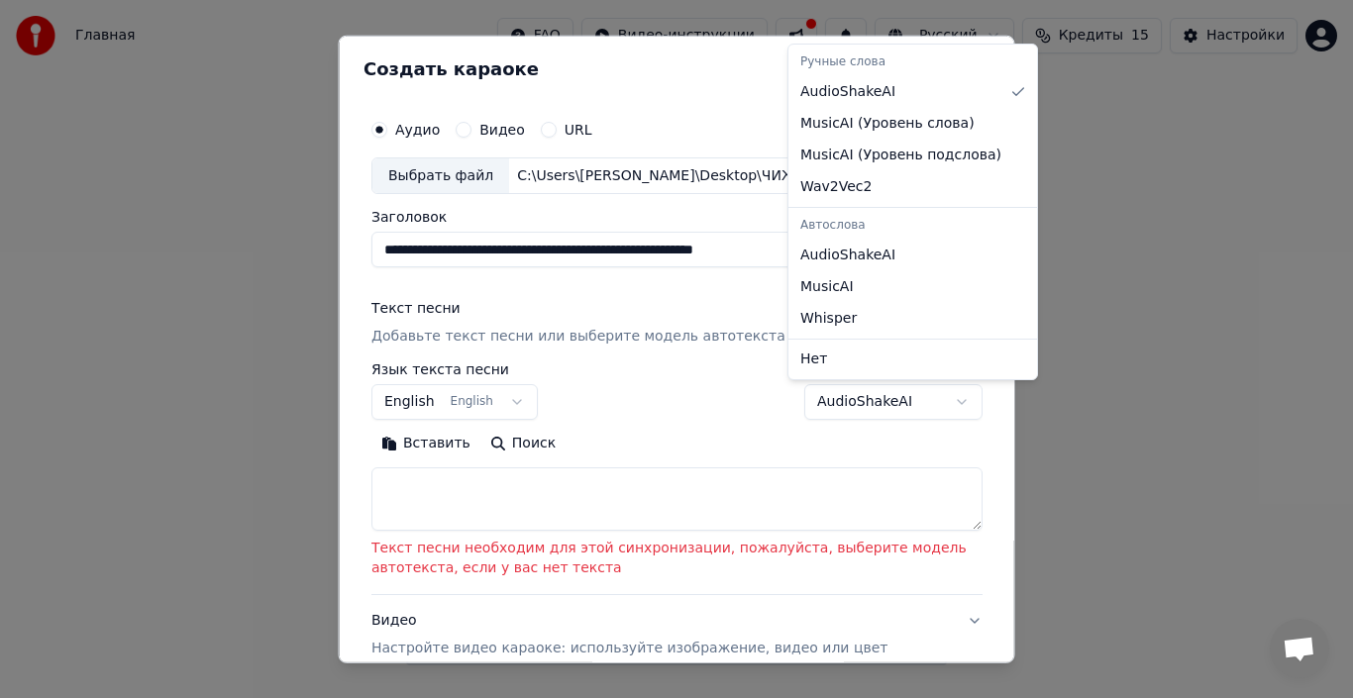
click at [864, 399] on body "**********" at bounding box center [676, 333] width 1353 height 666
click at [847, 220] on div "Автослова" at bounding box center [912, 226] width 241 height 28
select select "**********"
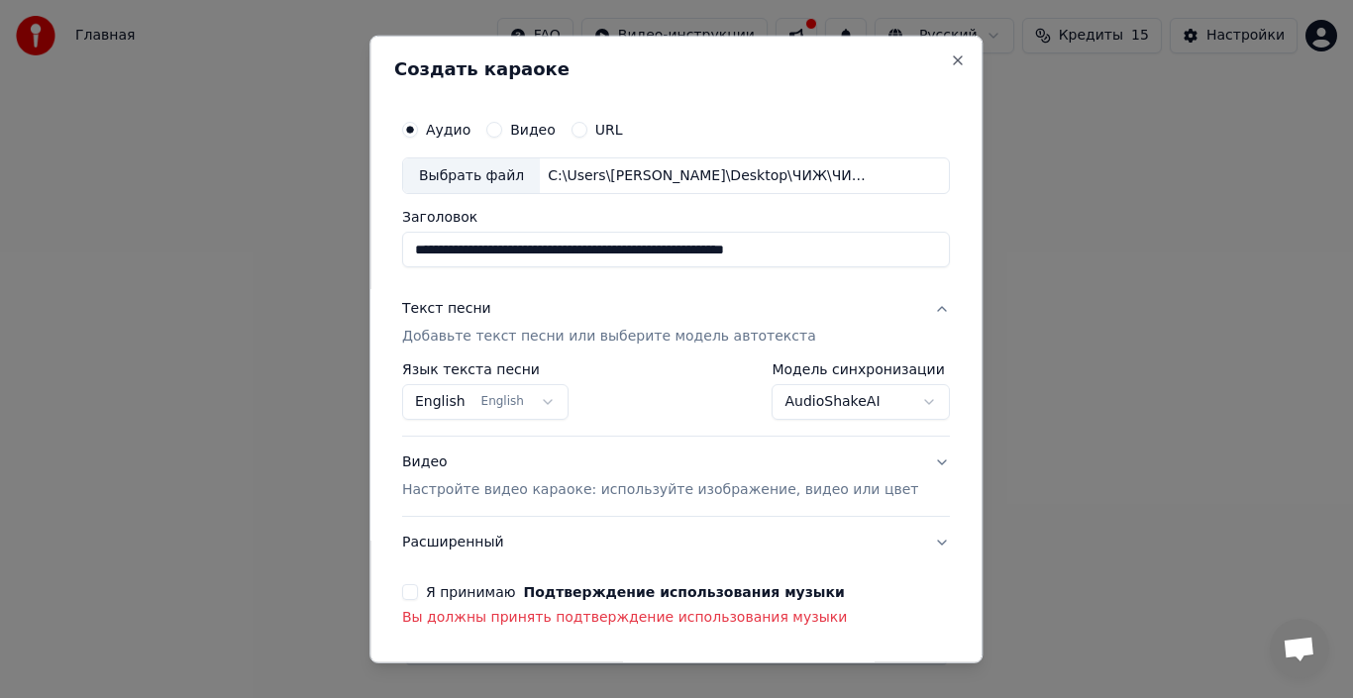
scroll to position [72, 0]
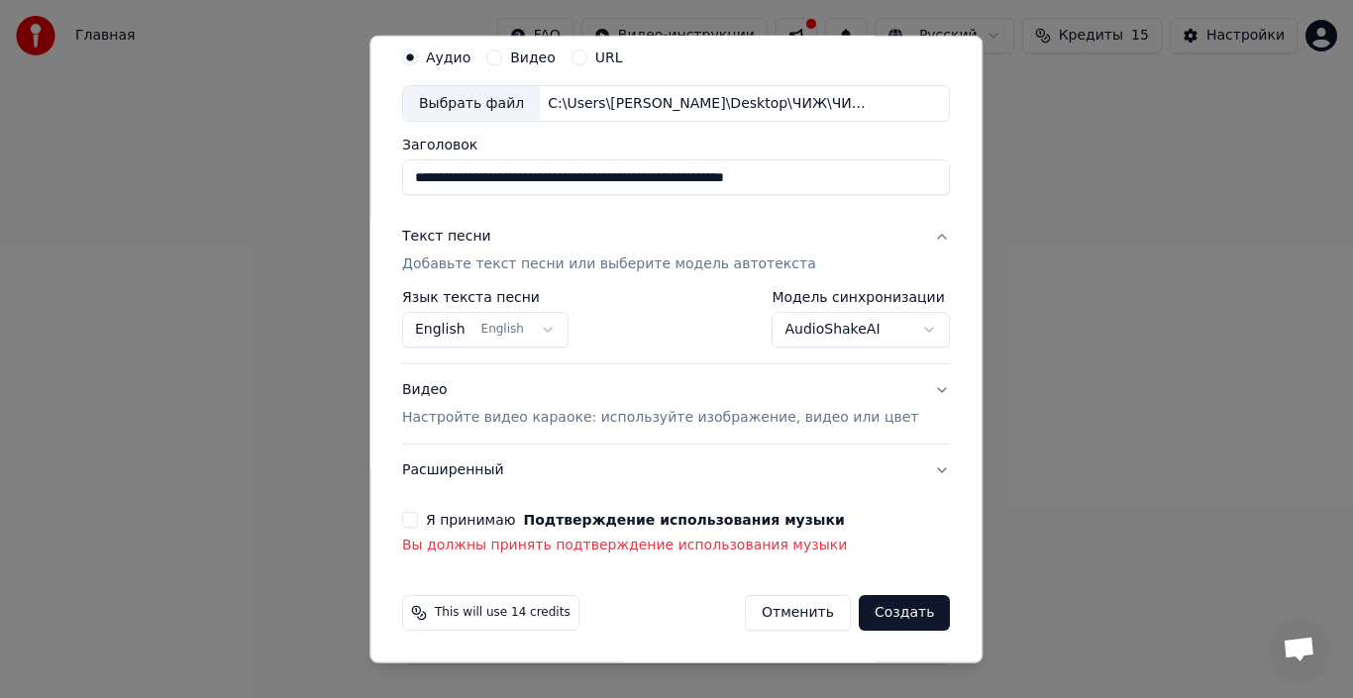
drag, startPoint x: 886, startPoint y: 603, endPoint x: 886, endPoint y: 628, distance: 24.8
click at [886, 608] on button "Создать" at bounding box center [904, 613] width 91 height 36
click at [883, 611] on button "Создать" at bounding box center [904, 613] width 91 height 36
click at [543, 253] on div "Текст песни Добавьте текст песни или выберите модель автотекста" at bounding box center [609, 251] width 414 height 48
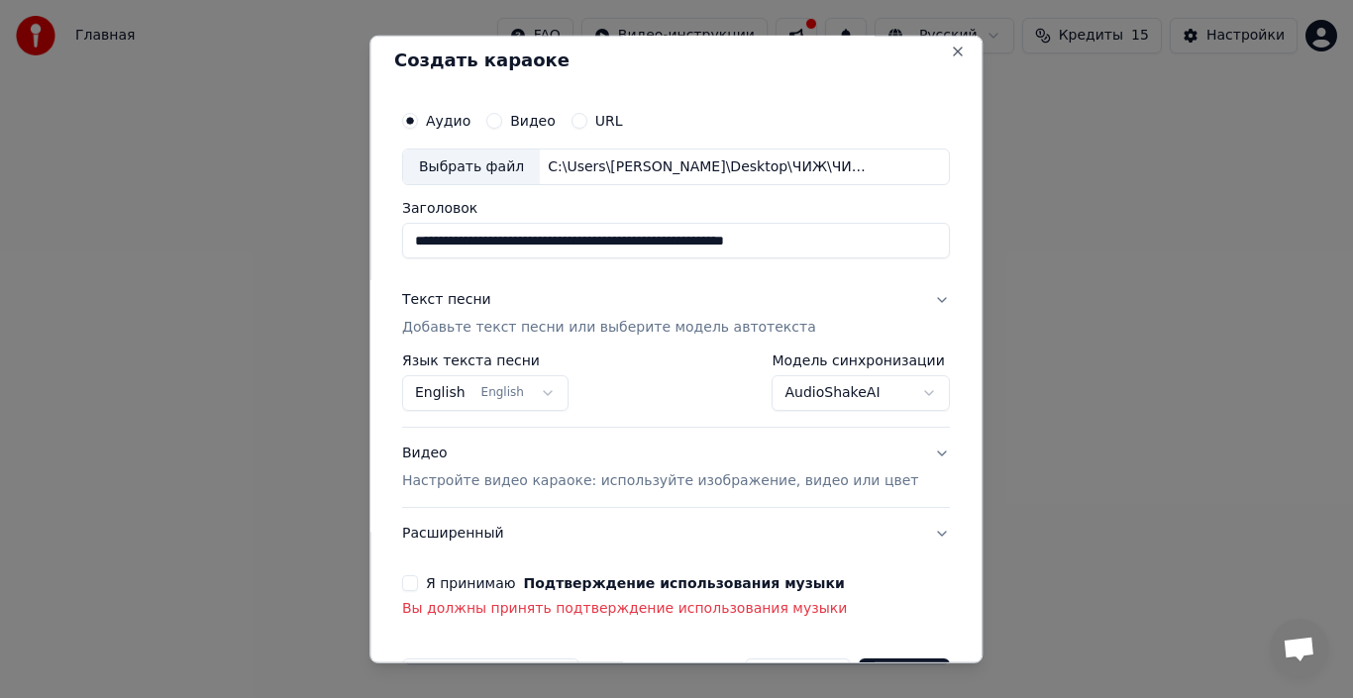
scroll to position [0, 0]
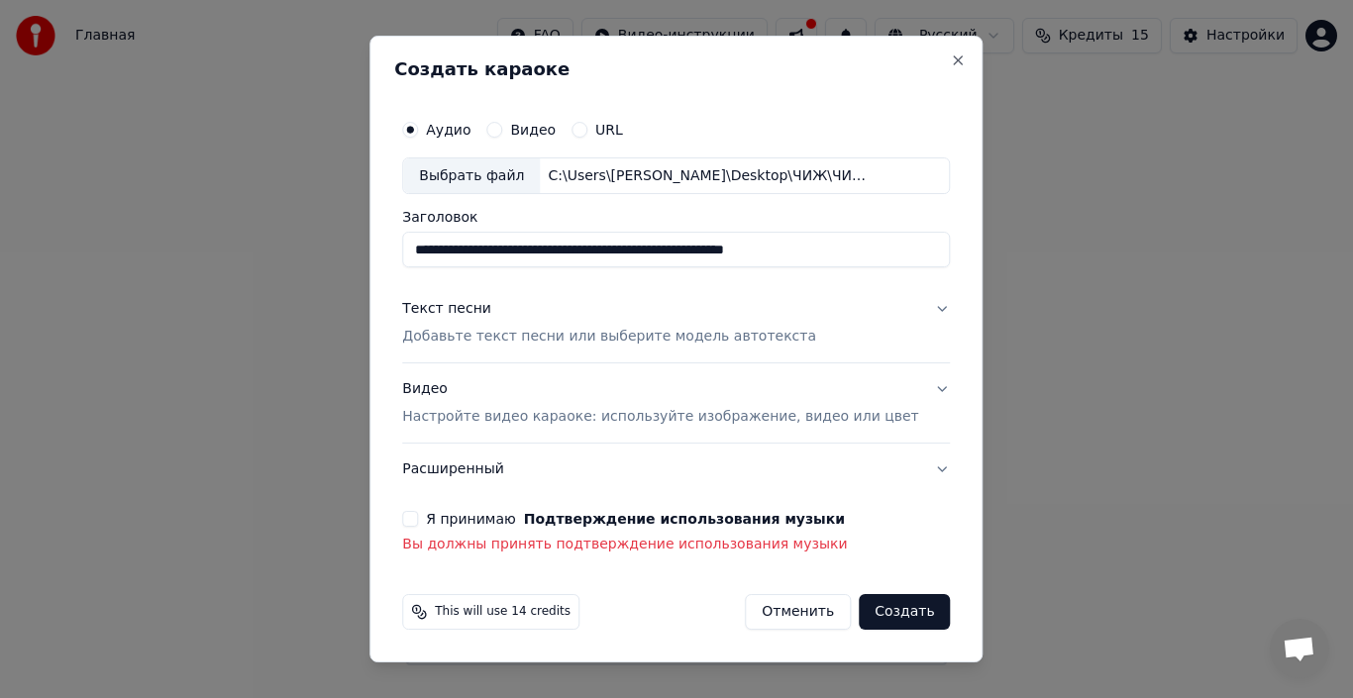
click at [529, 334] on p "Добавьте текст песни или выберите модель автотекста" at bounding box center [609, 338] width 414 height 20
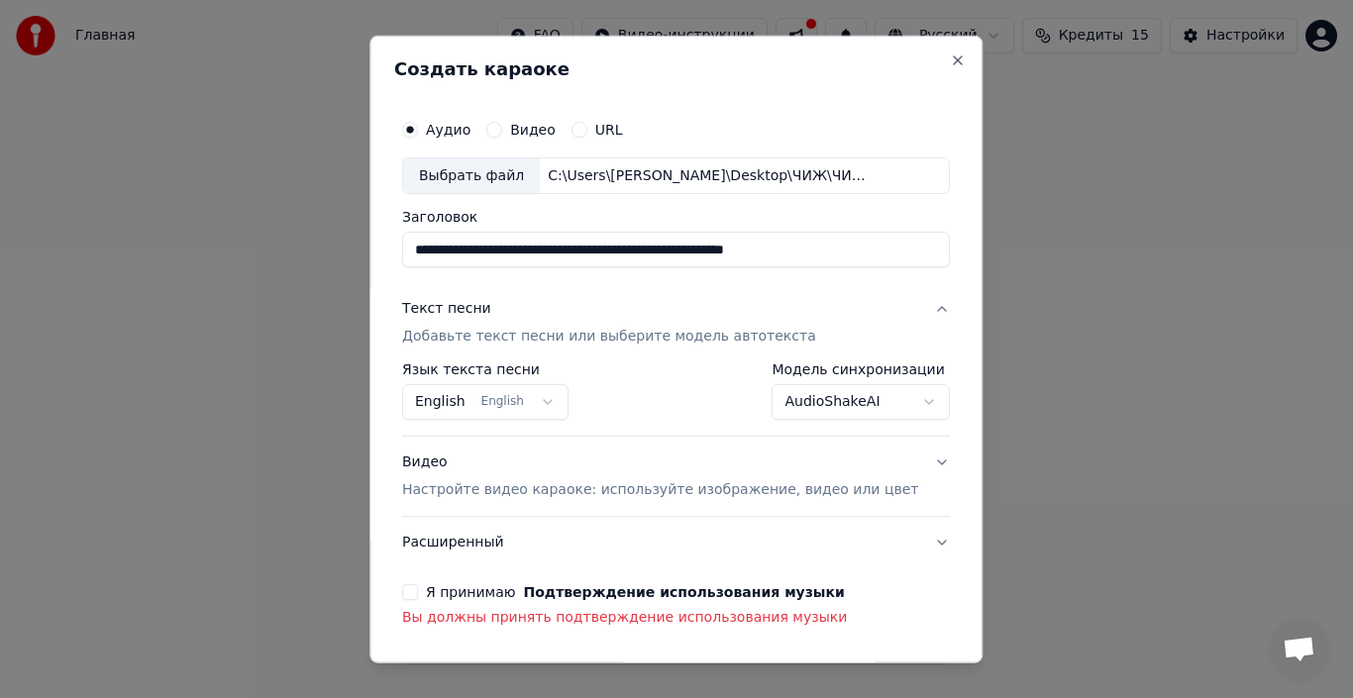
click at [685, 341] on p "Добавьте текст песни или выберите модель автотекста" at bounding box center [609, 337] width 414 height 20
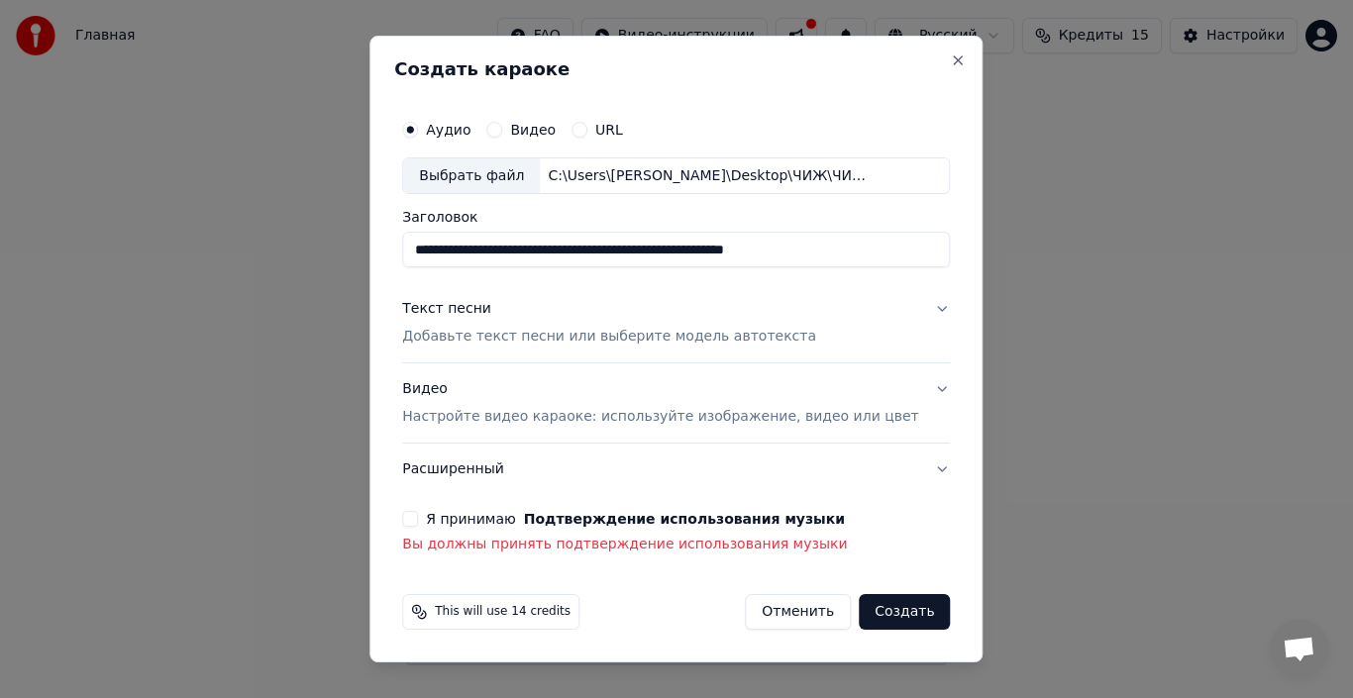
click at [685, 341] on p "Добавьте текст песни или выберите модель автотекста" at bounding box center [609, 338] width 414 height 20
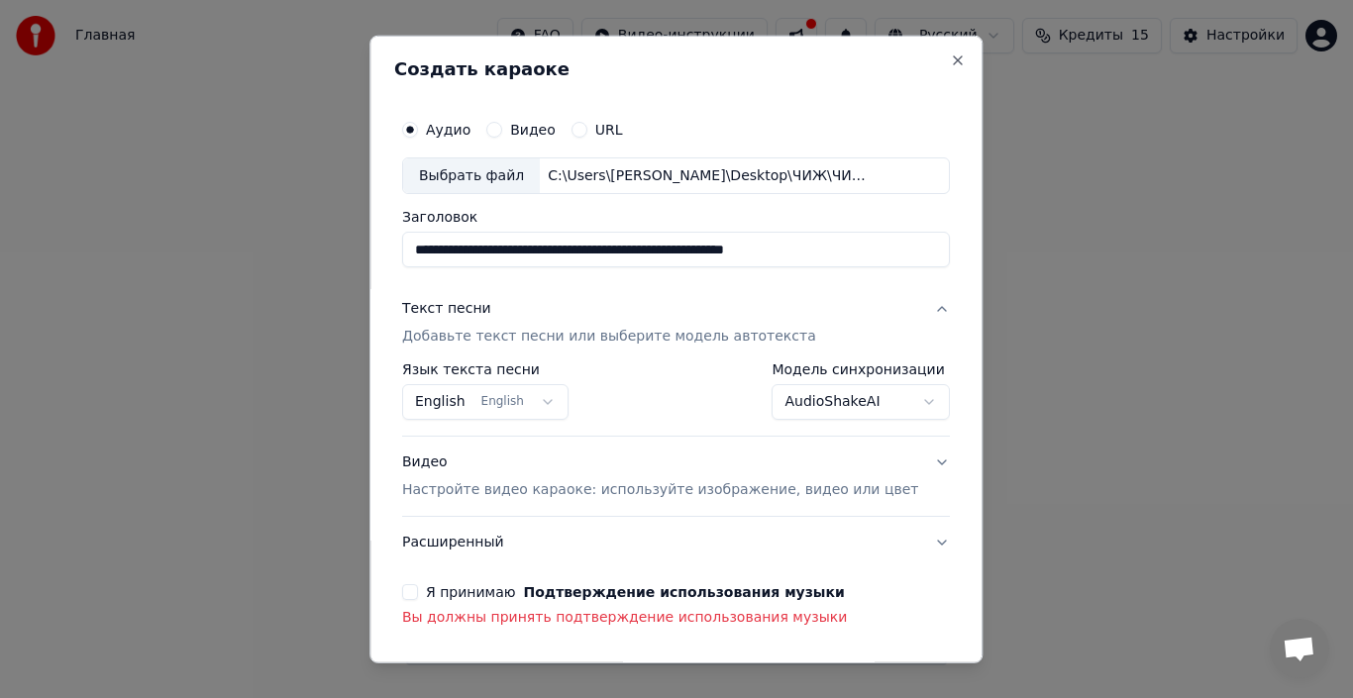
click at [873, 339] on button "Текст песни Добавьте текст песни или выберите модель автотекста" at bounding box center [676, 322] width 548 height 79
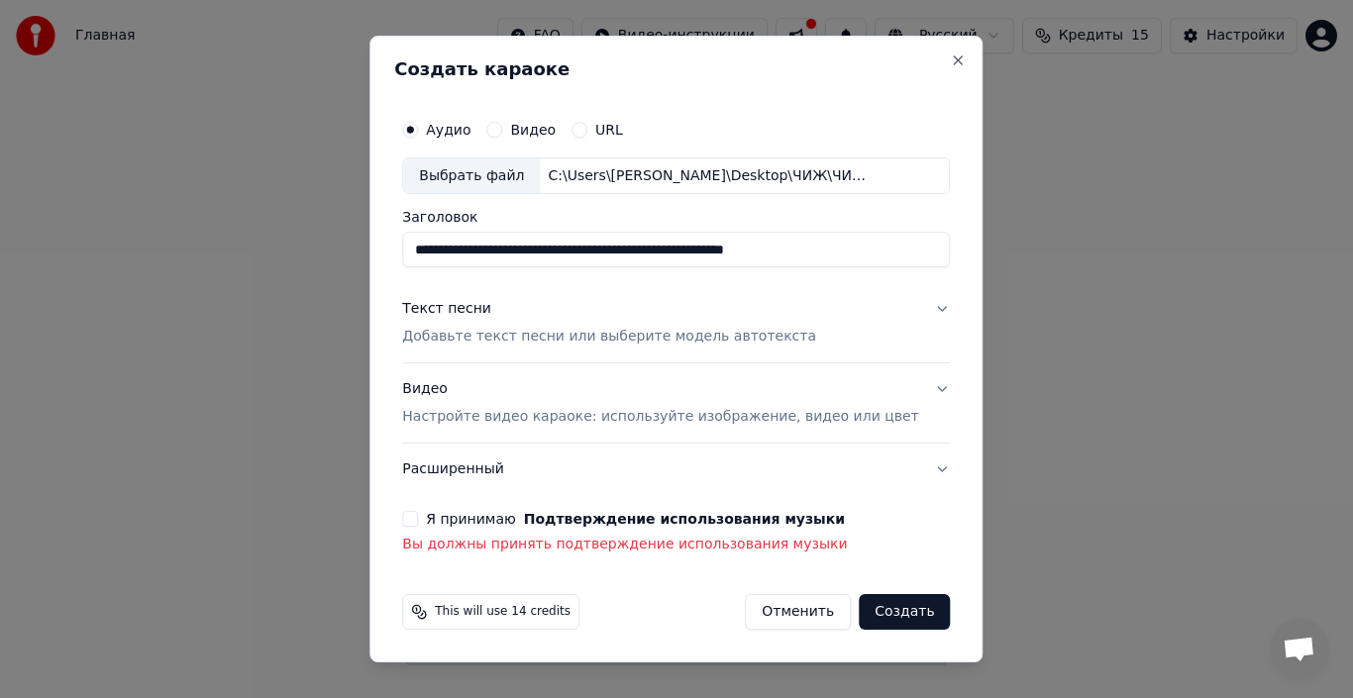
click at [501, 333] on p "Добавьте текст песни или выберите модель автотекста" at bounding box center [609, 338] width 414 height 20
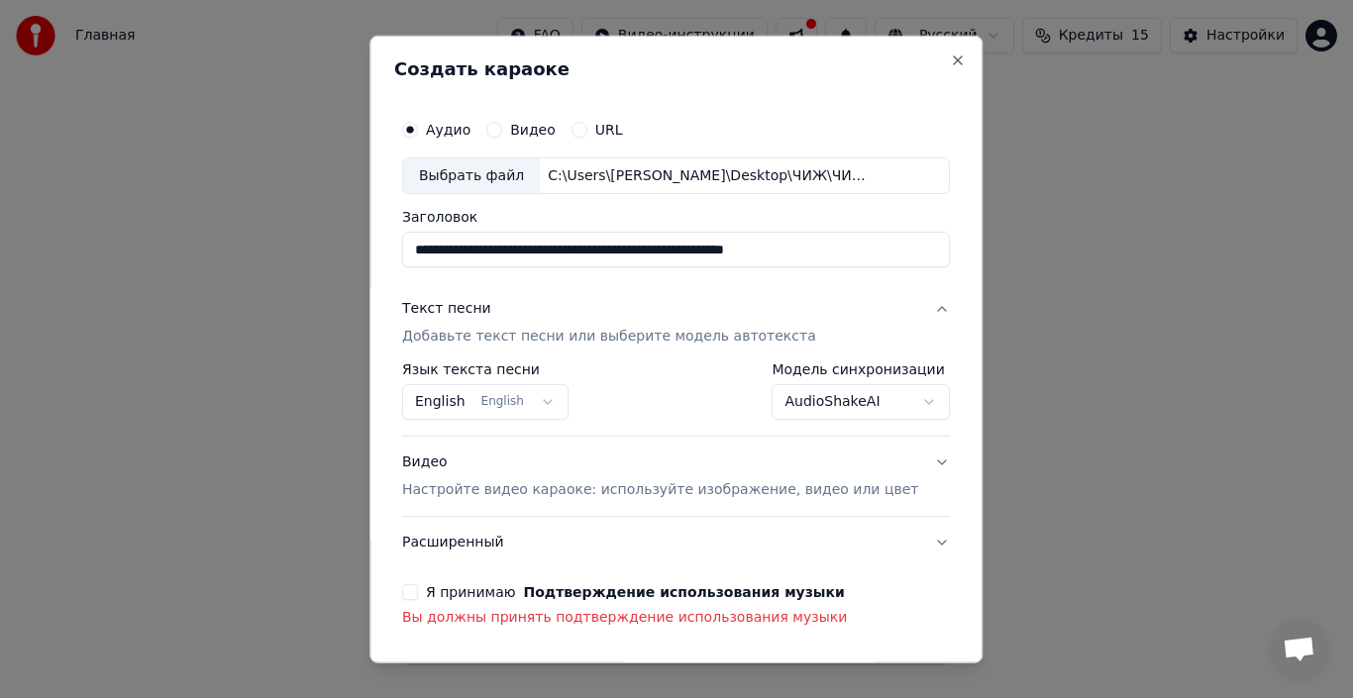
click at [461, 403] on button "English English" at bounding box center [485, 402] width 166 height 36
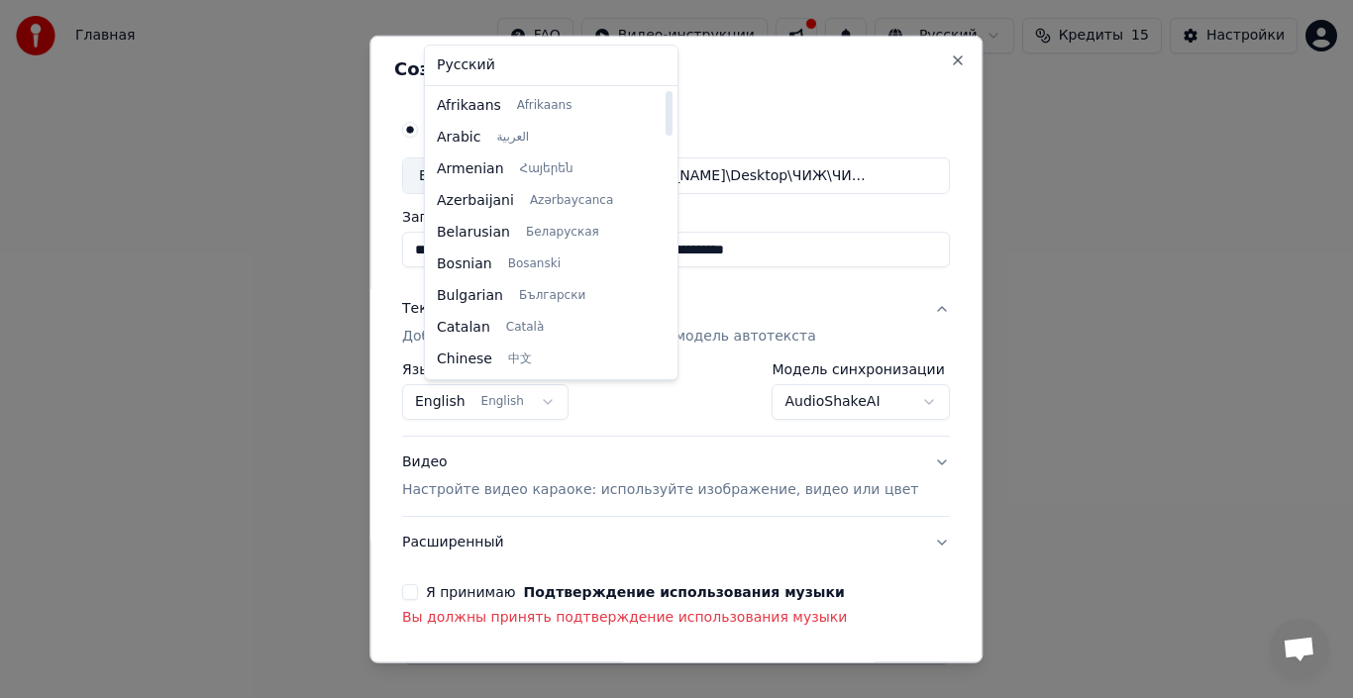
select select "**"
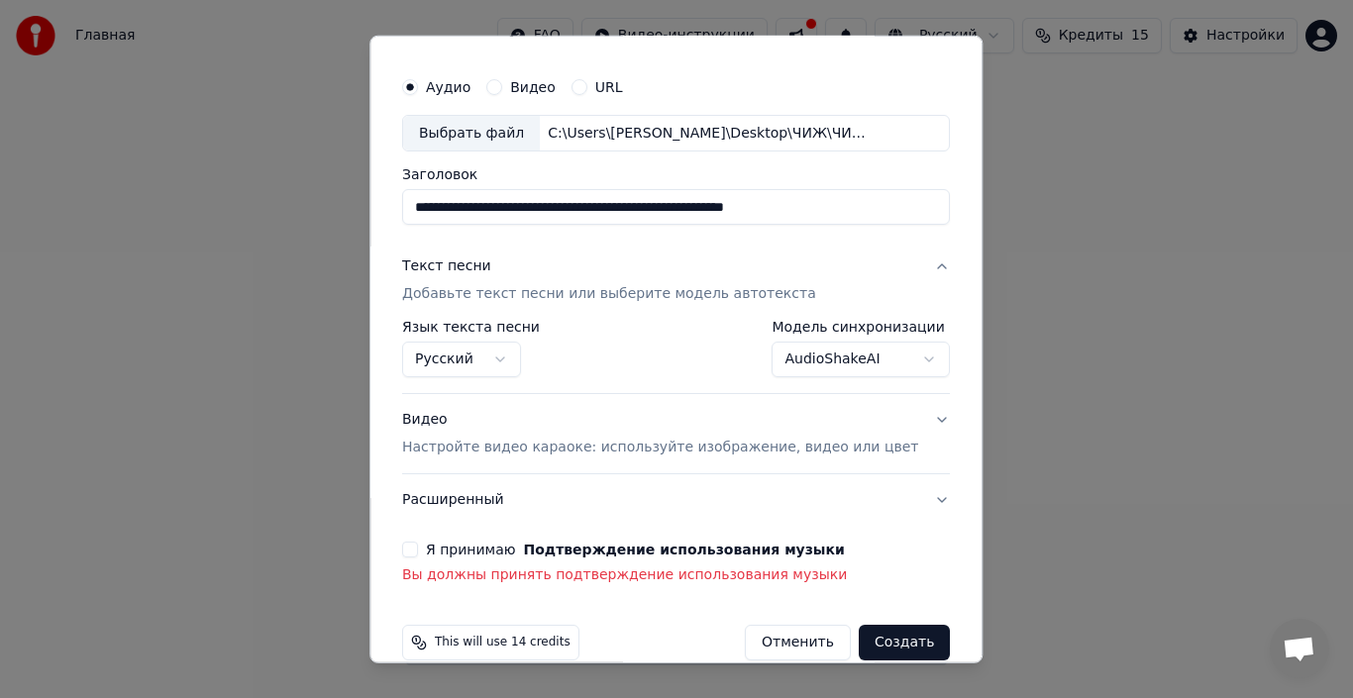
scroll to position [72, 0]
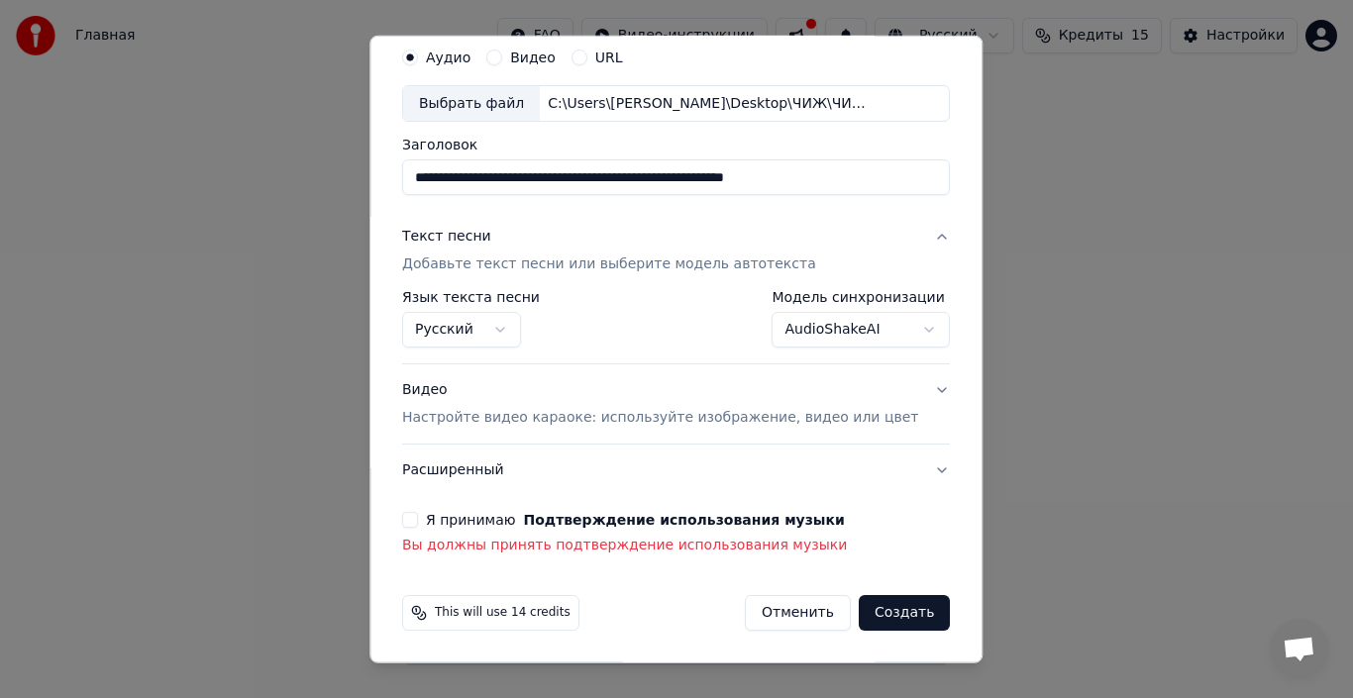
click at [875, 609] on button "Создать" at bounding box center [904, 613] width 91 height 36
click at [886, 619] on button "Создать" at bounding box center [904, 613] width 91 height 36
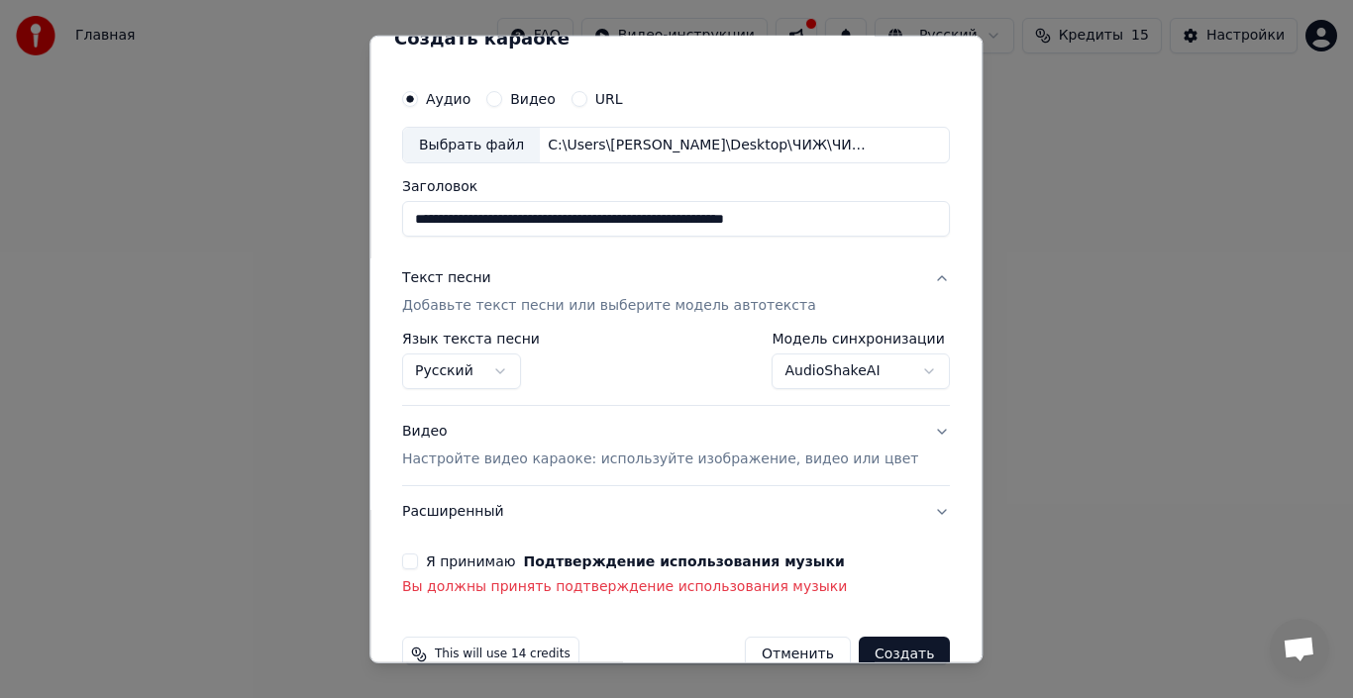
scroll to position [0, 0]
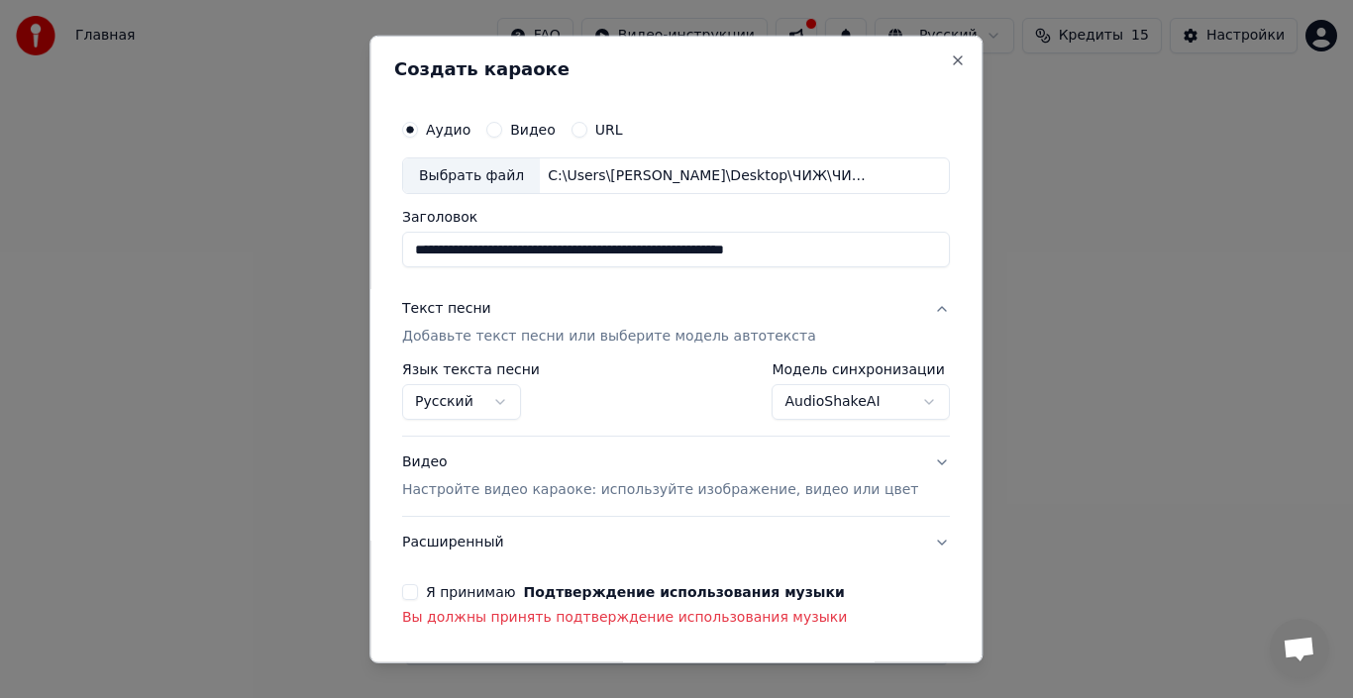
click at [903, 308] on button "Текст песни Добавьте текст песни или выберите модель автотекста" at bounding box center [676, 322] width 548 height 79
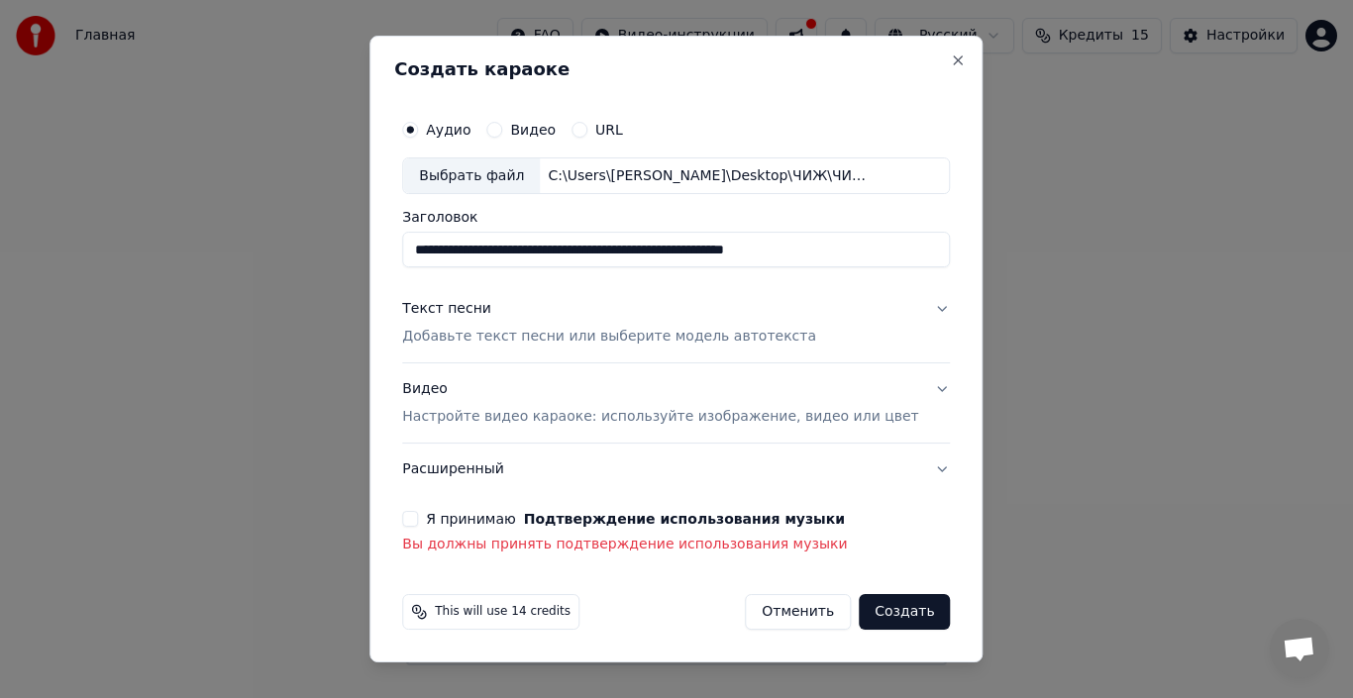
click at [881, 610] on button "Создать" at bounding box center [904, 612] width 91 height 36
click at [917, 306] on button "Текст песни Добавьте текст песни или выберите модель автотекста" at bounding box center [676, 323] width 548 height 79
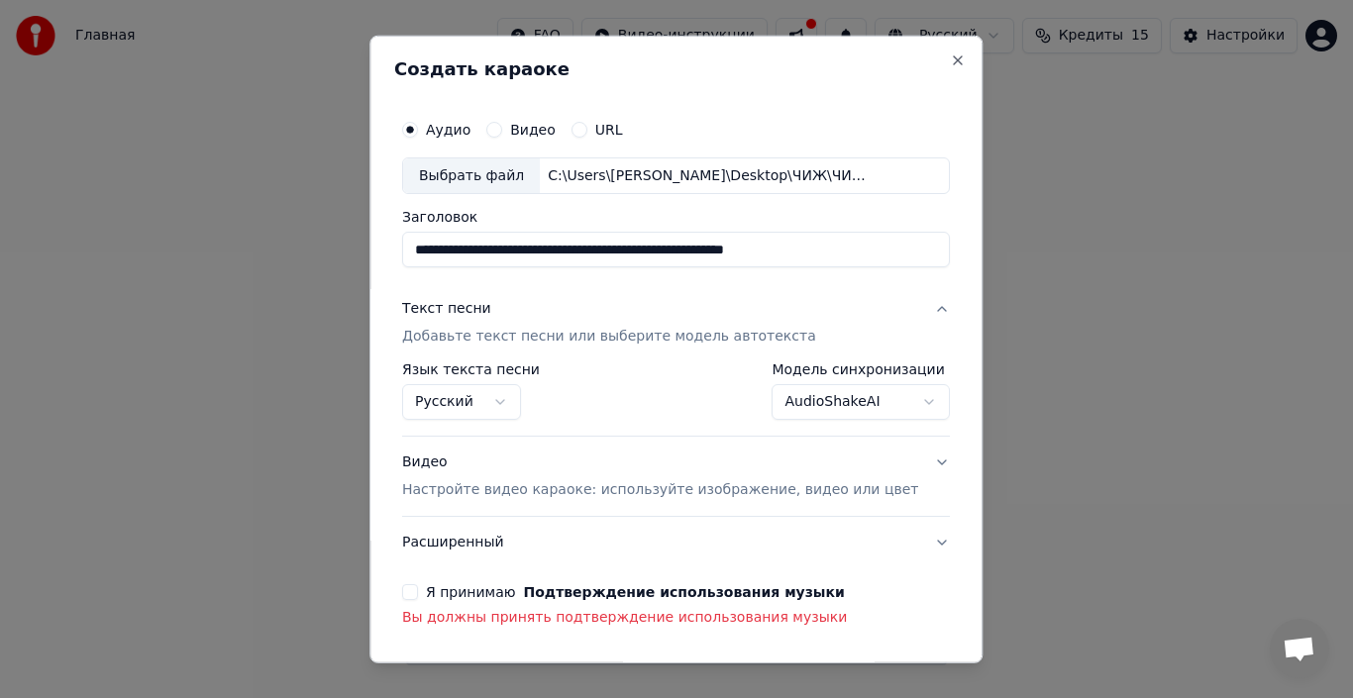
click at [471, 398] on button "Русский" at bounding box center [461, 402] width 119 height 36
click at [471, 398] on body "**********" at bounding box center [676, 333] width 1353 height 666
click at [785, 433] on div "**********" at bounding box center [676, 399] width 548 height 73
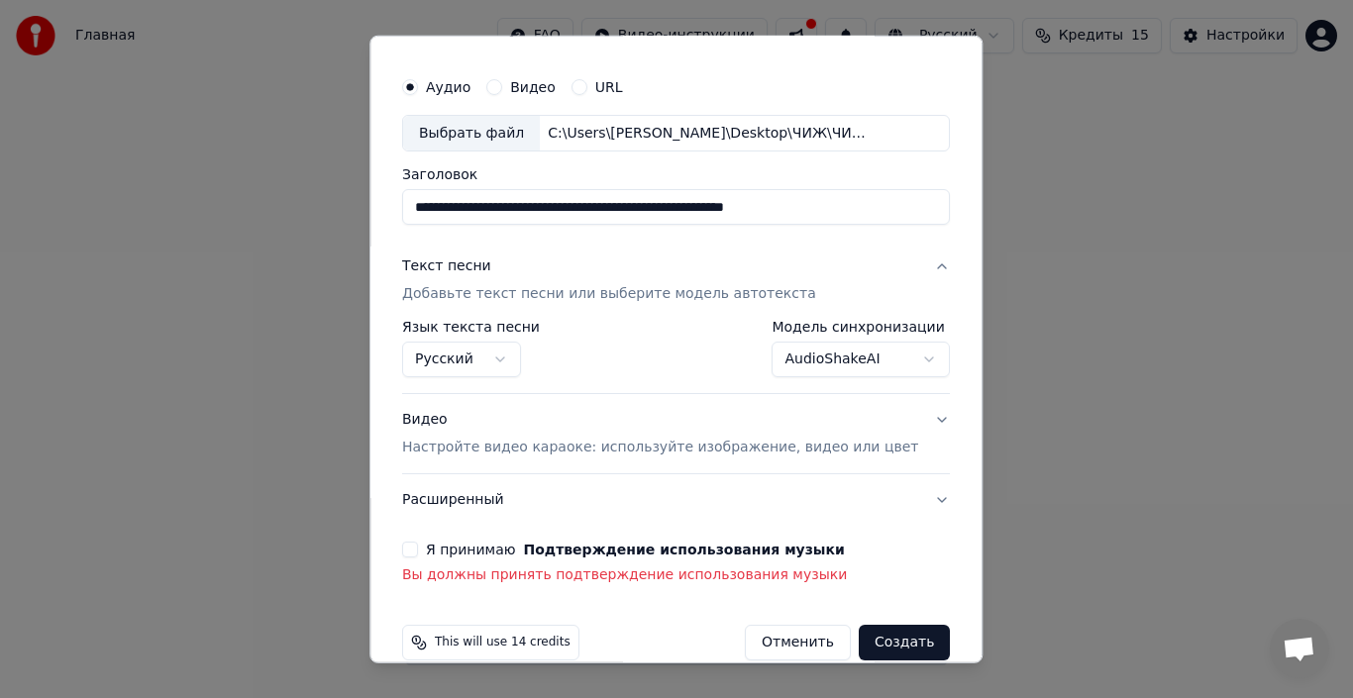
scroll to position [72, 0]
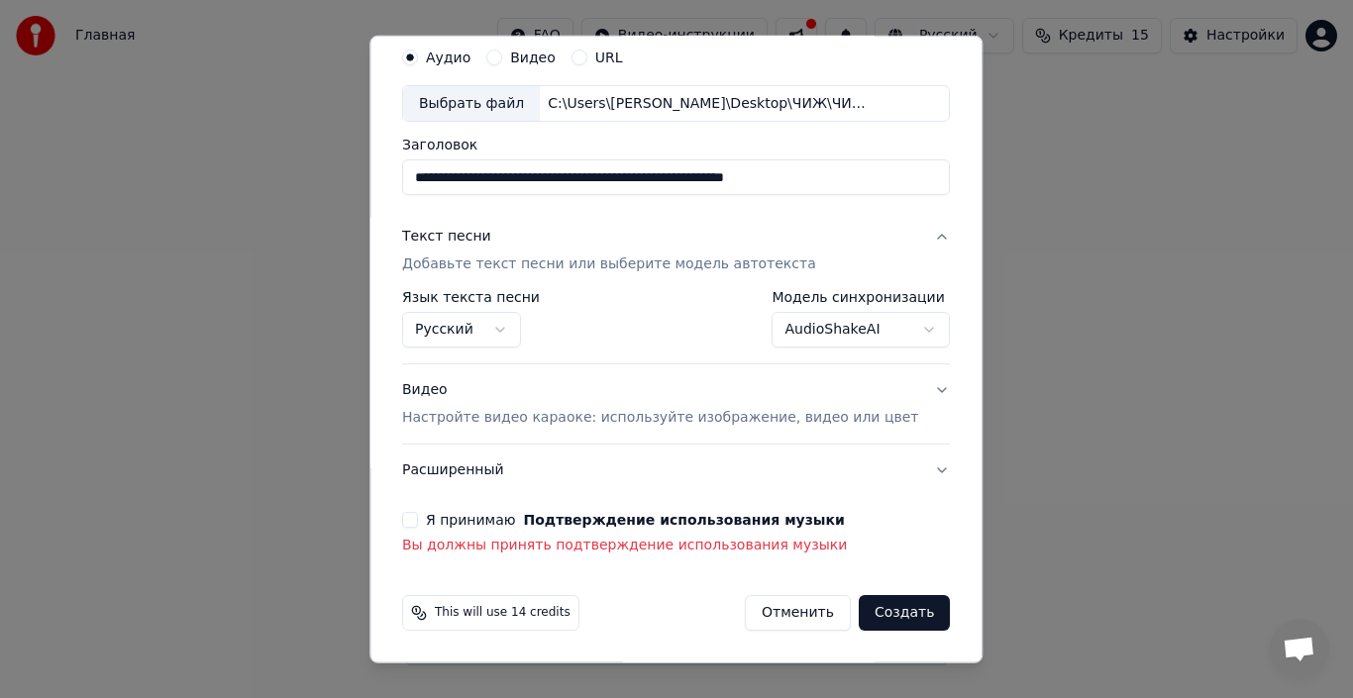
click at [892, 609] on button "Создать" at bounding box center [904, 613] width 91 height 36
click at [859, 605] on button "Создать" at bounding box center [904, 613] width 91 height 36
click at [778, 609] on button "Отменить" at bounding box center [798, 613] width 106 height 36
select select "**********"
select select
